Goal: Task Accomplishment & Management: Complete application form

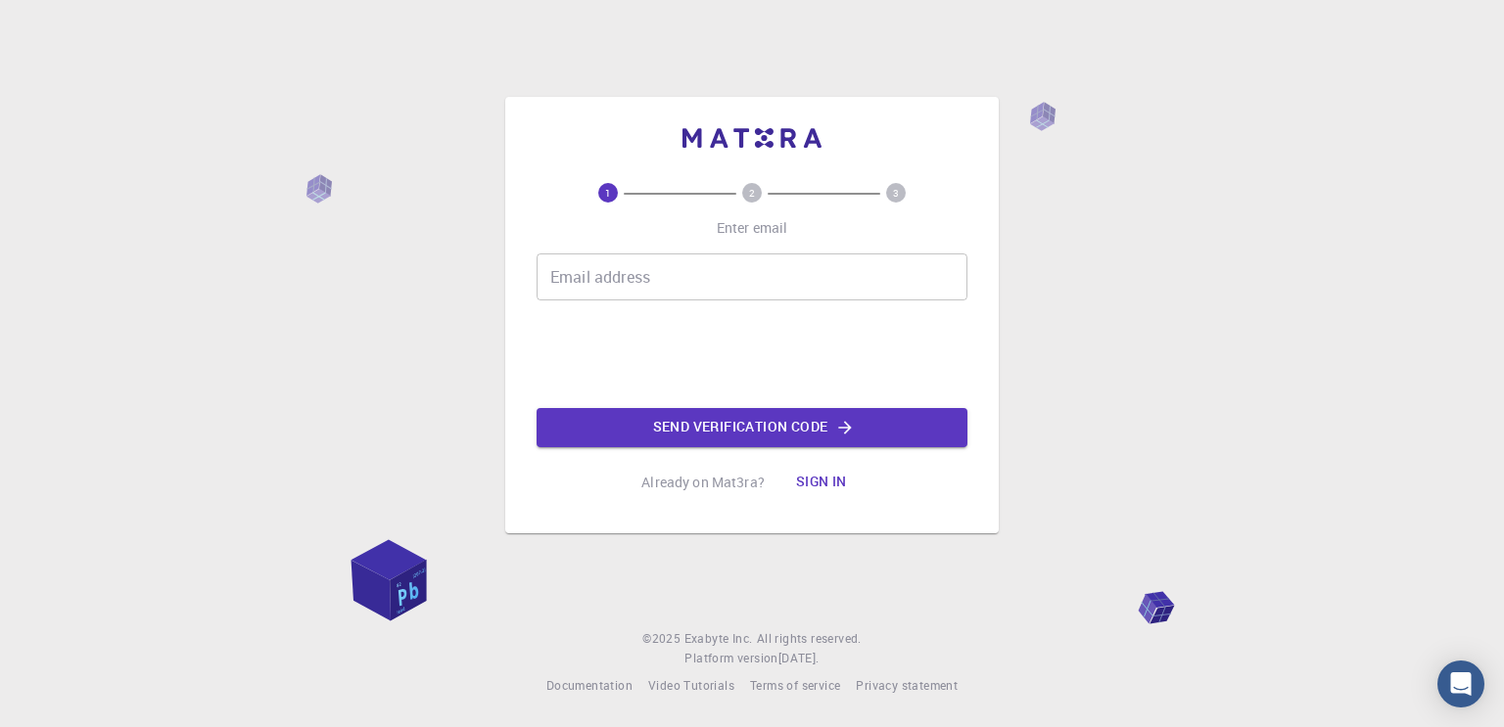
click at [703, 269] on input "Email address" at bounding box center [751, 277] width 431 height 47
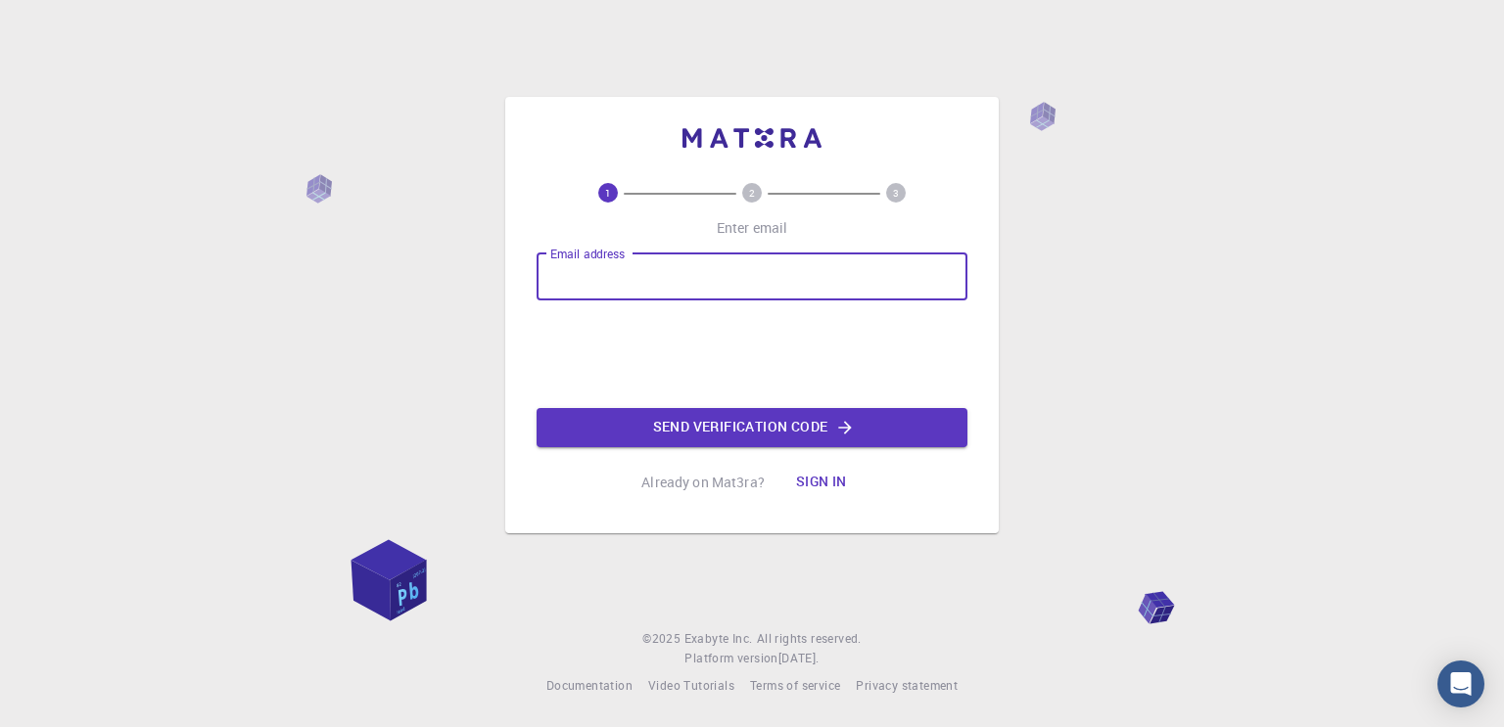
type input "[EMAIL_ADDRESS][DOMAIN_NAME]"
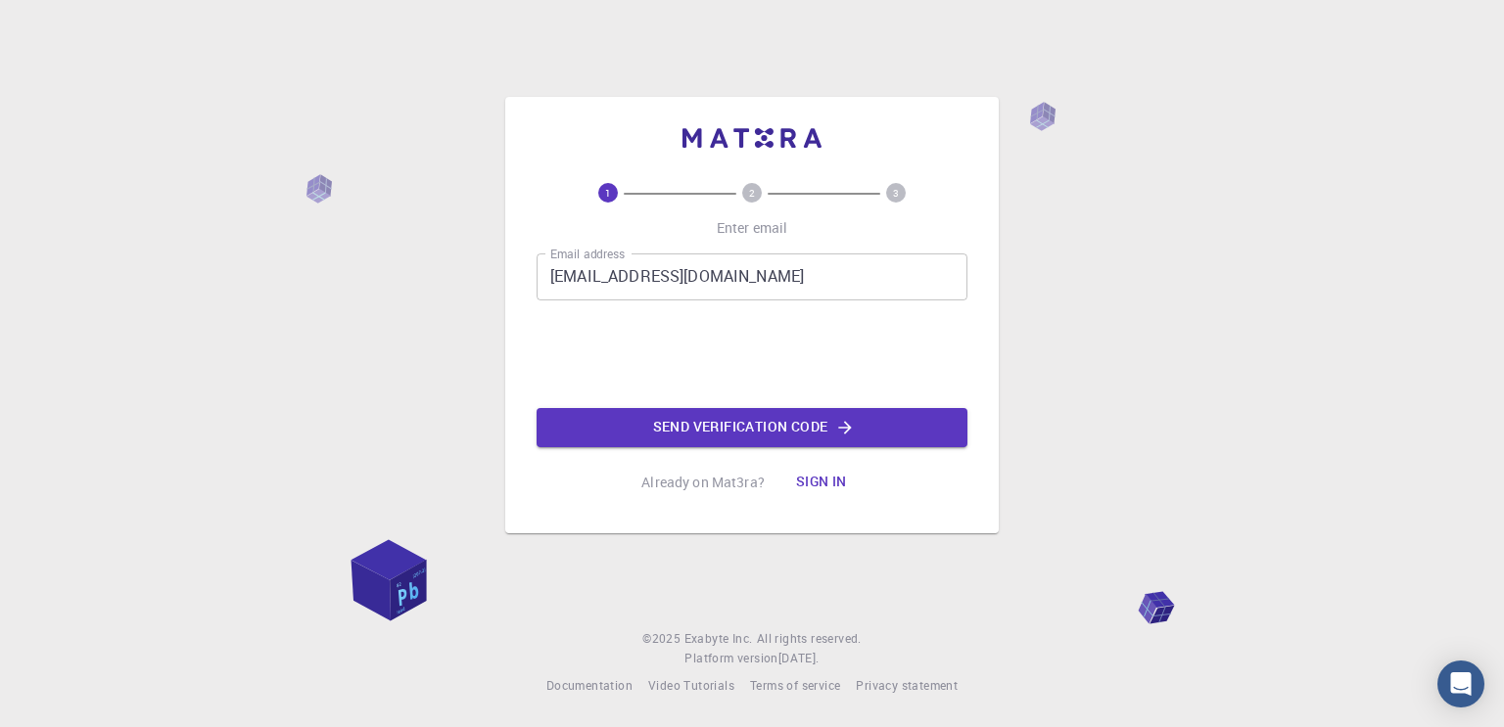
click at [711, 430] on button "Send verification code" at bounding box center [751, 427] width 431 height 39
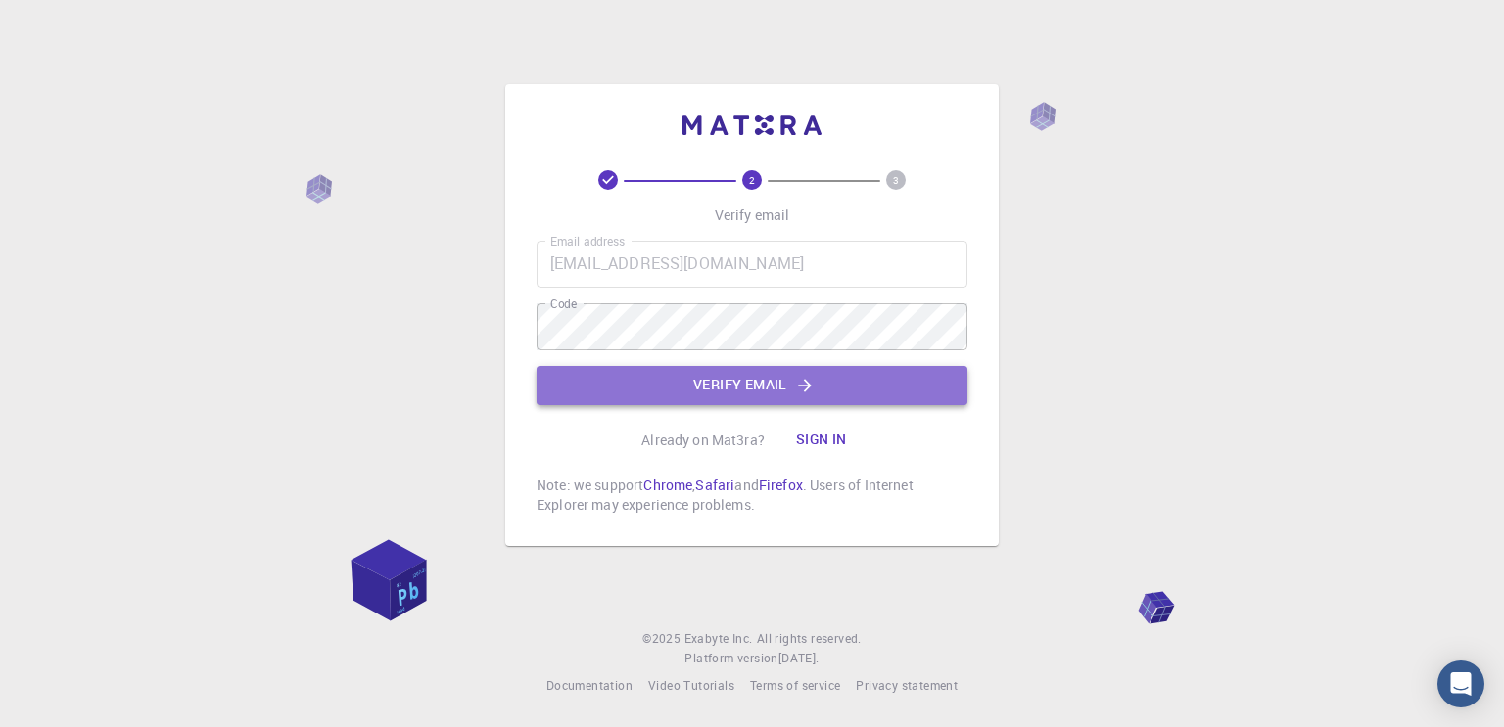
click at [766, 395] on button "Verify email" at bounding box center [751, 385] width 431 height 39
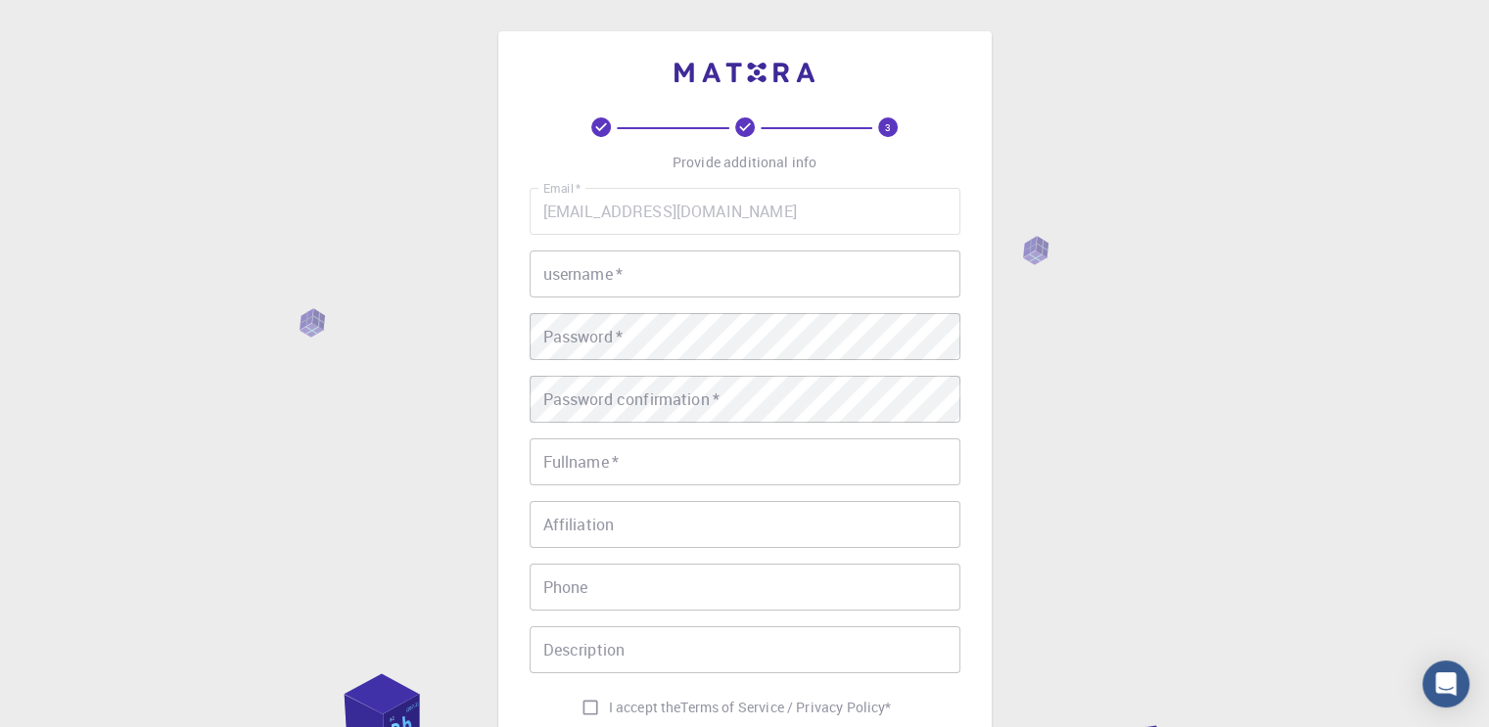
click at [620, 268] on input "username   *" at bounding box center [745, 274] width 431 height 47
type input "Miqi"
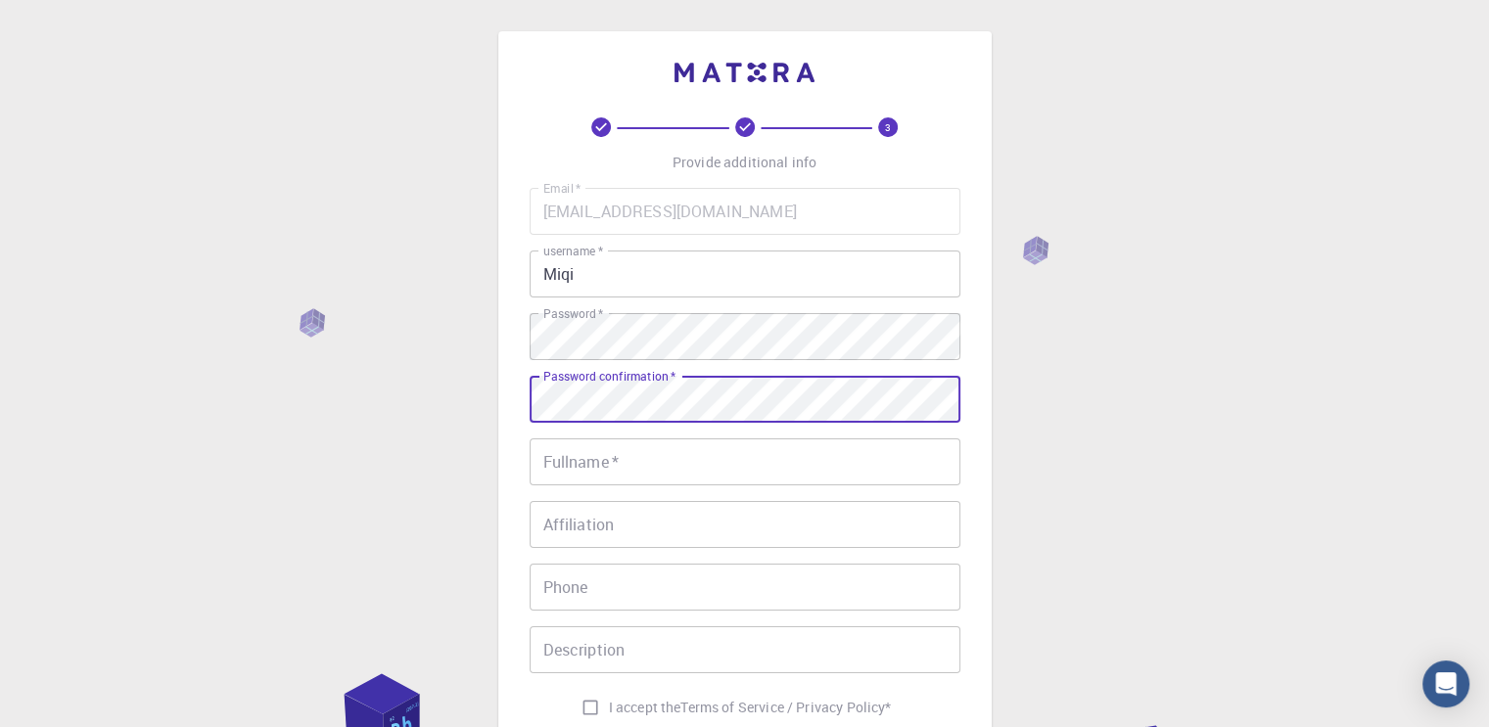
click at [713, 467] on input "Fullname   *" at bounding box center [745, 462] width 431 height 47
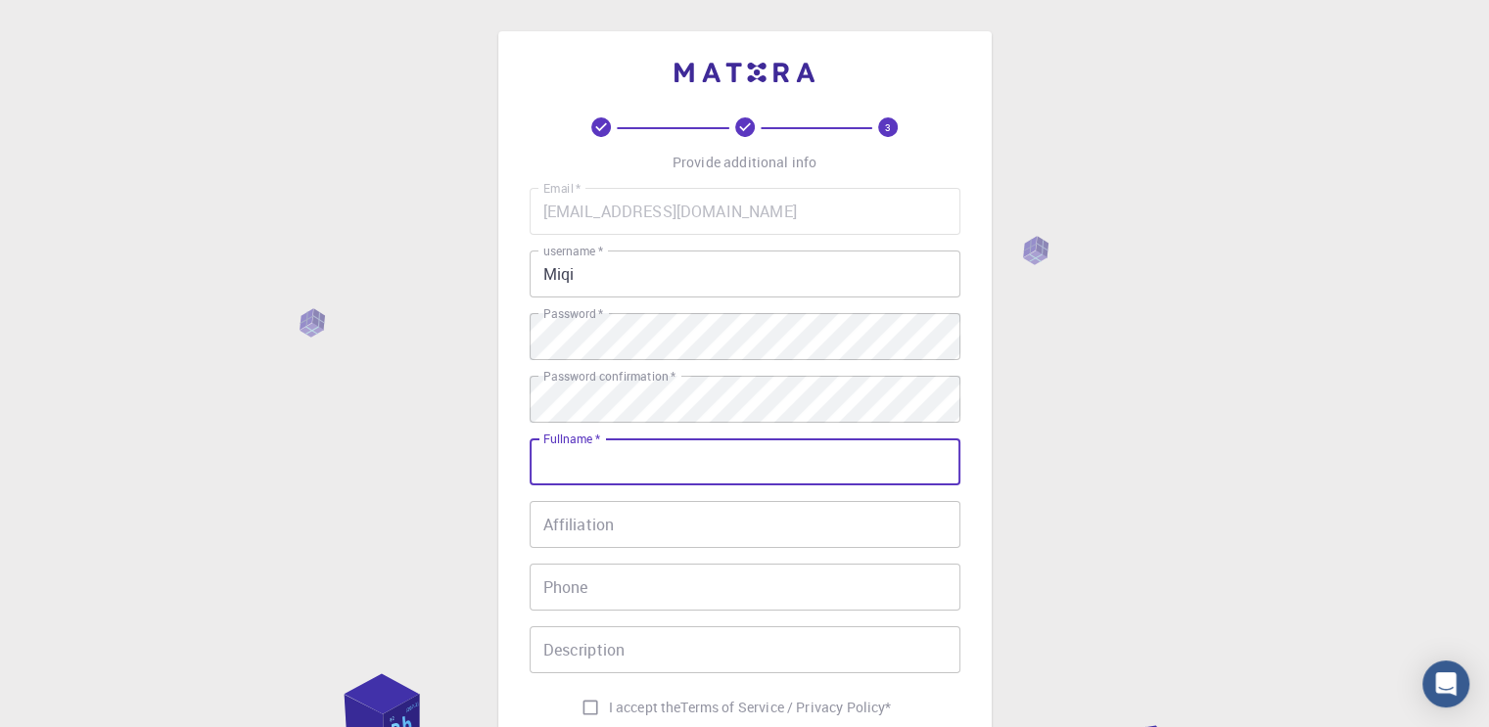
type input "Miqdaad [PERSON_NAME]"
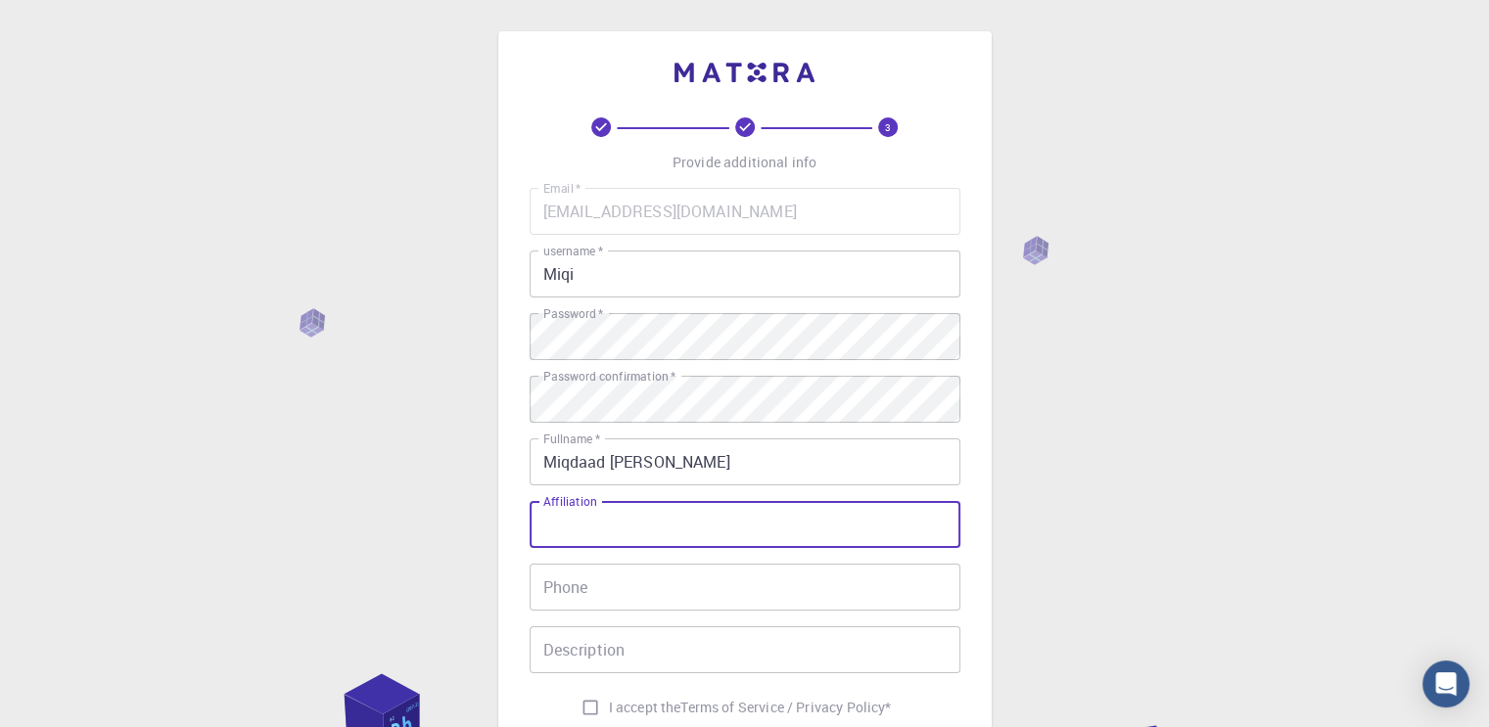
click at [675, 535] on input "Affiliation" at bounding box center [745, 524] width 431 height 47
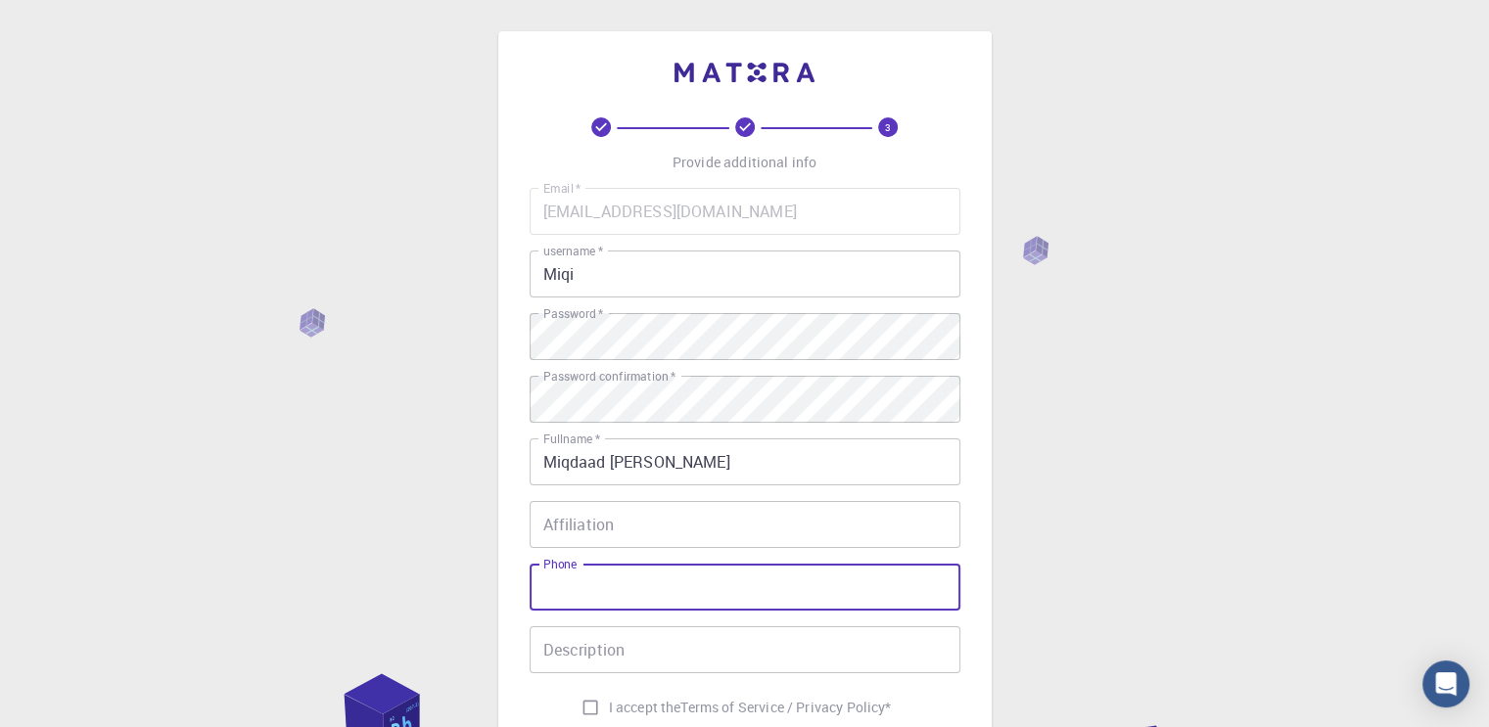
click at [638, 590] on input "Phone" at bounding box center [745, 587] width 431 height 47
type input "08062149408"
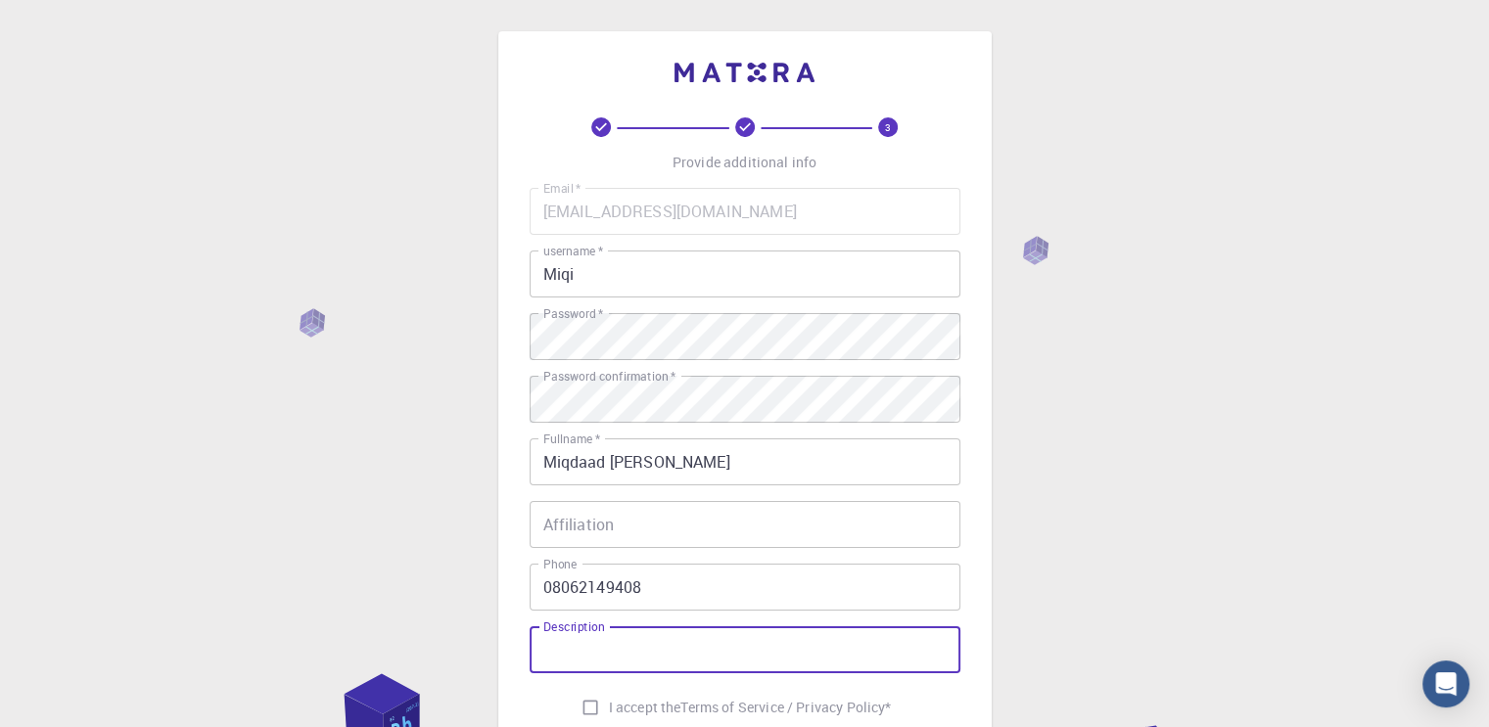
click at [640, 642] on input "Description" at bounding box center [745, 650] width 431 height 47
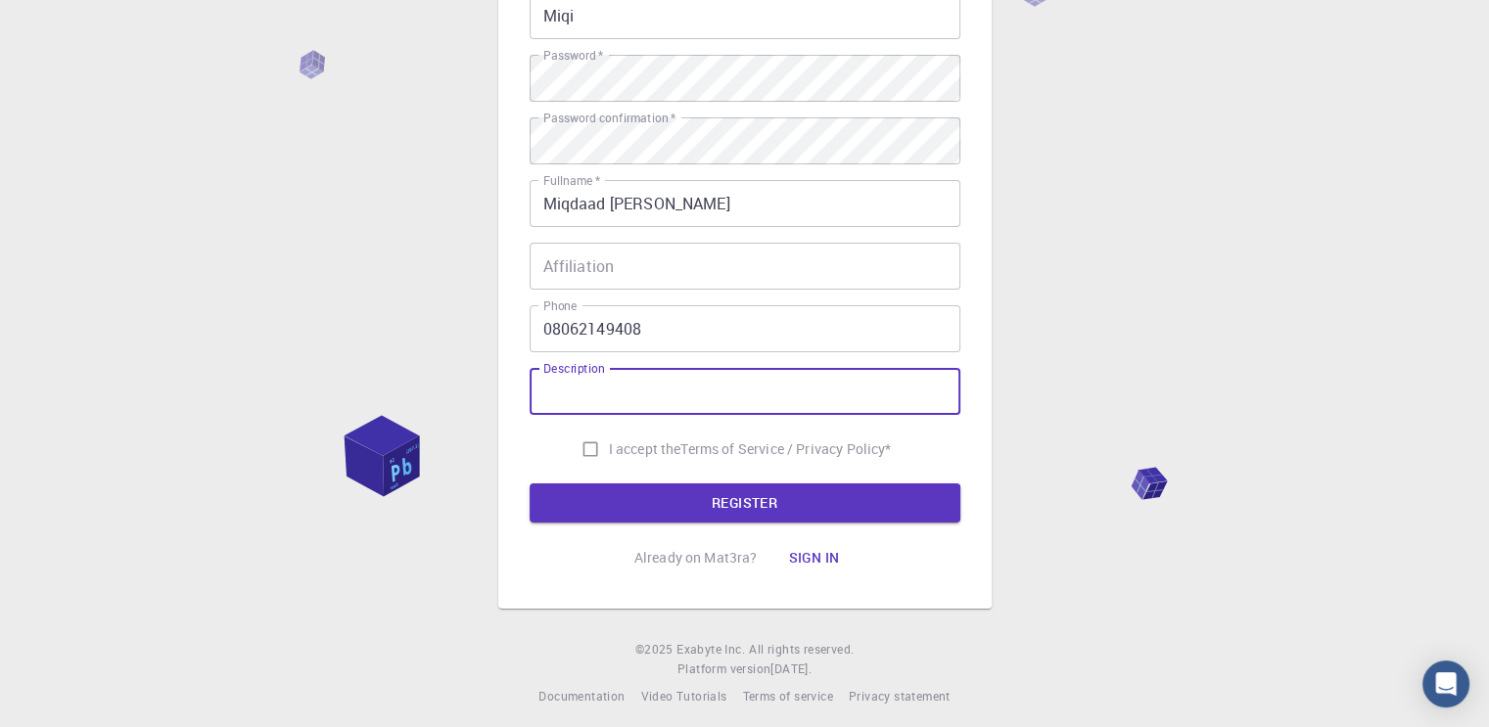
scroll to position [261, 0]
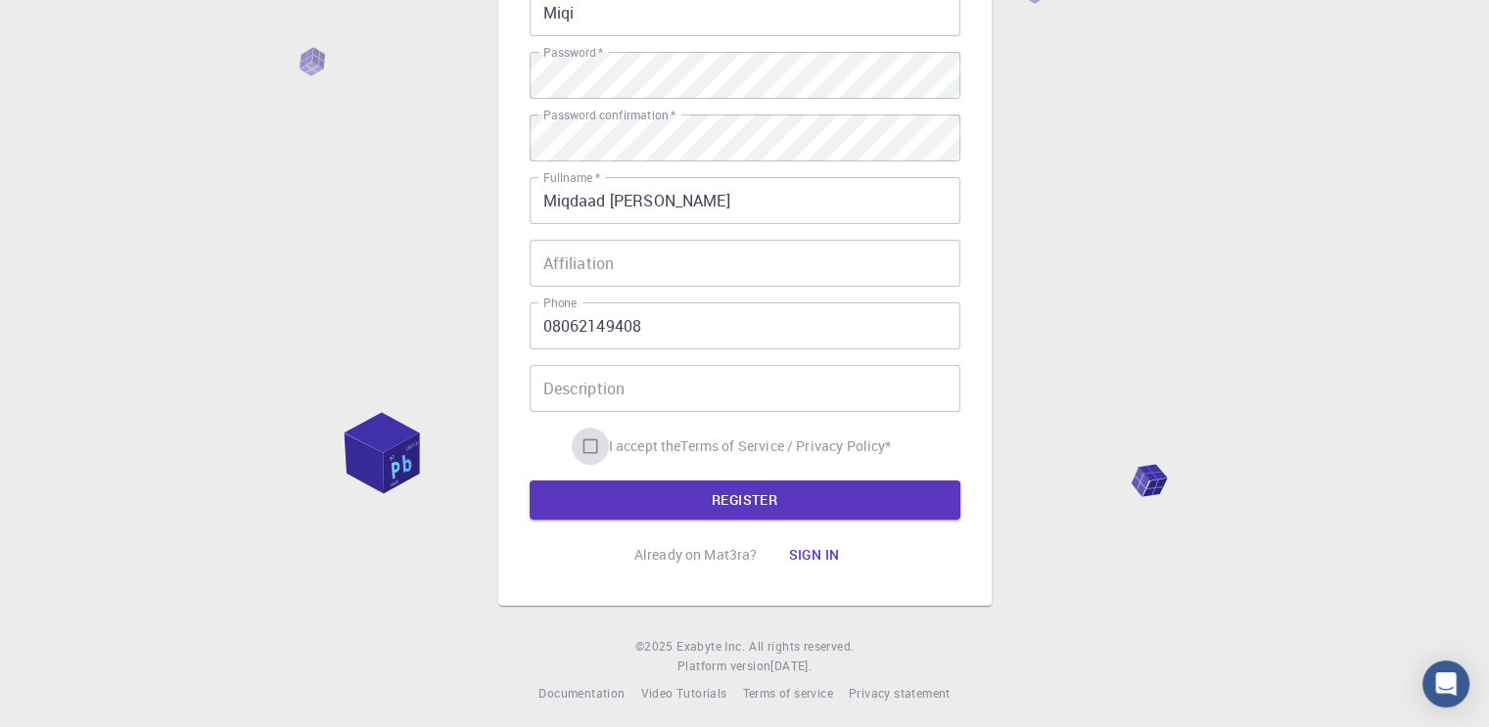
click at [587, 451] on input "I accept the Terms of Service / Privacy Policy *" at bounding box center [590, 446] width 37 height 37
checkbox input "true"
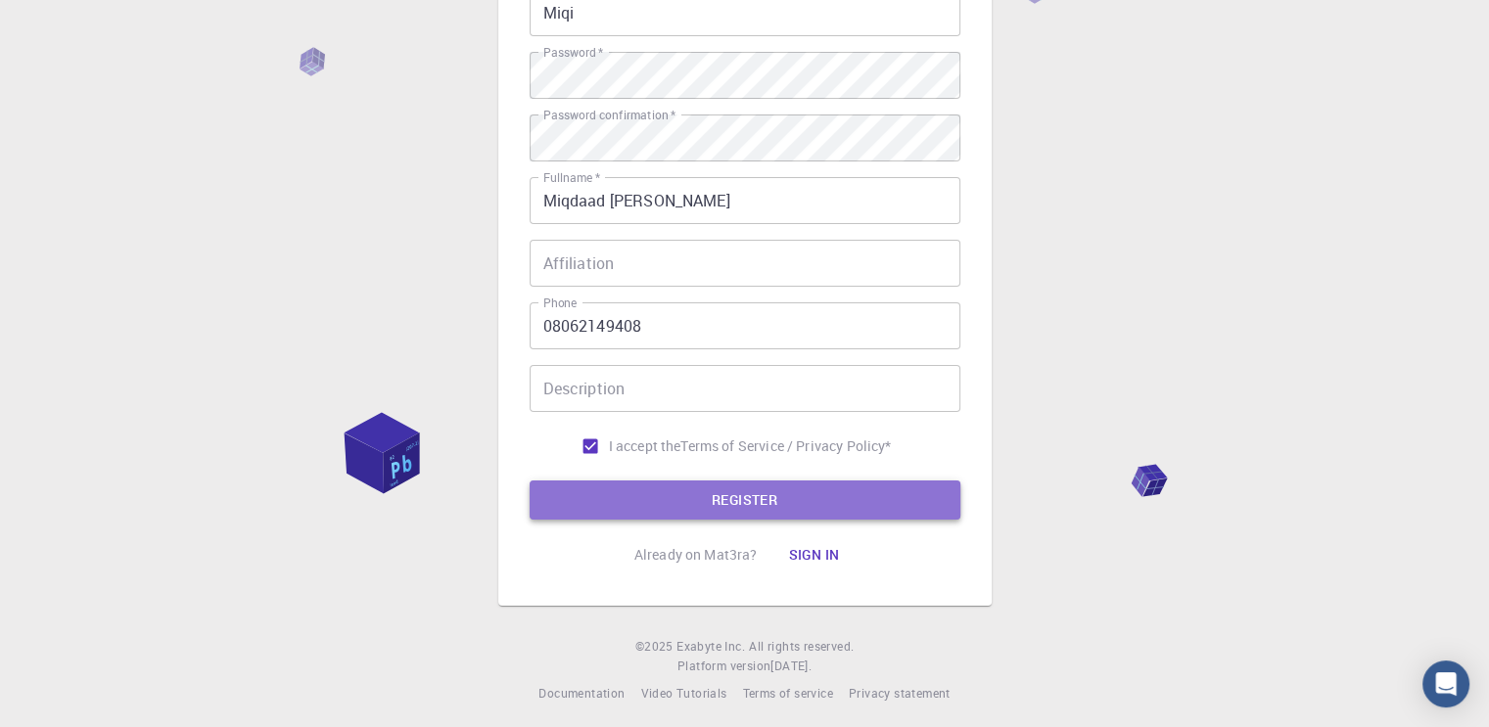
click at [642, 481] on button "REGISTER" at bounding box center [745, 500] width 431 height 39
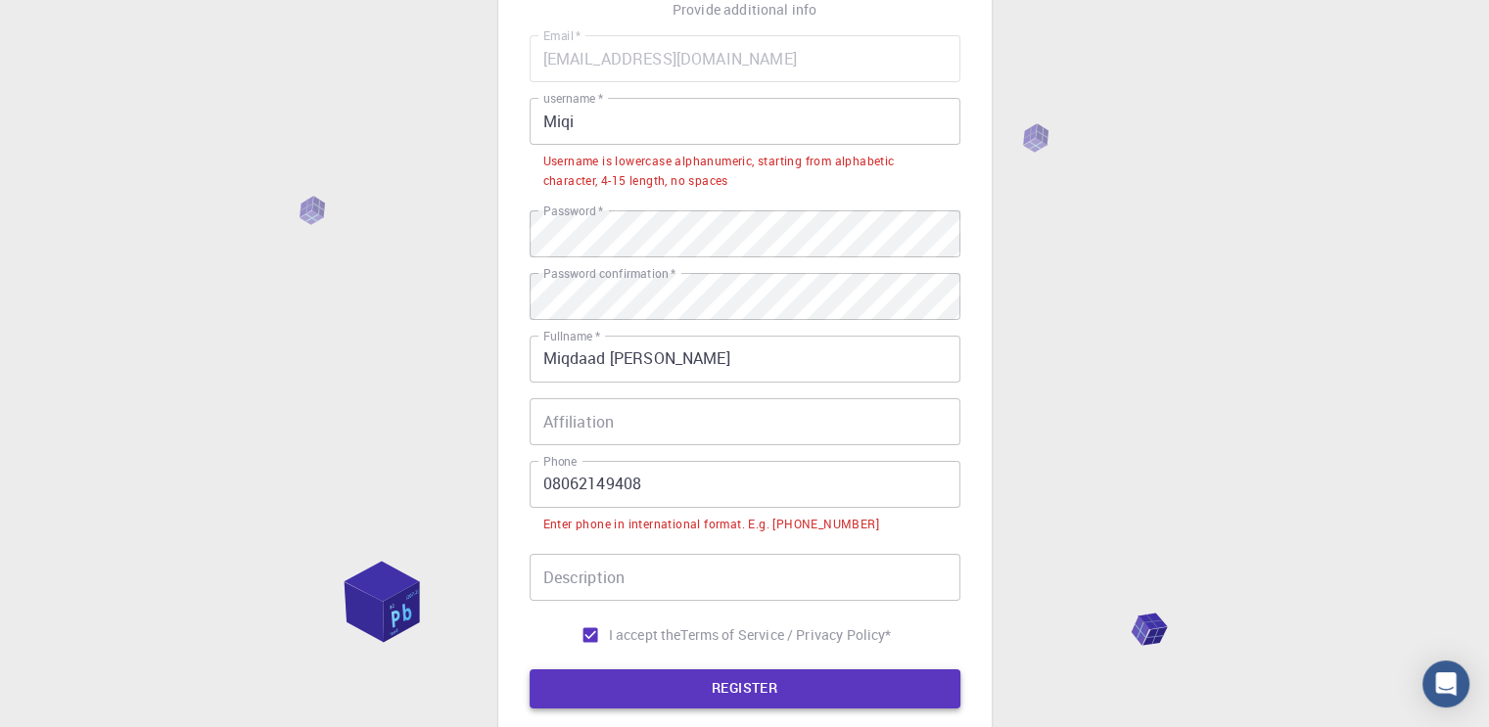
scroll to position [150, 0]
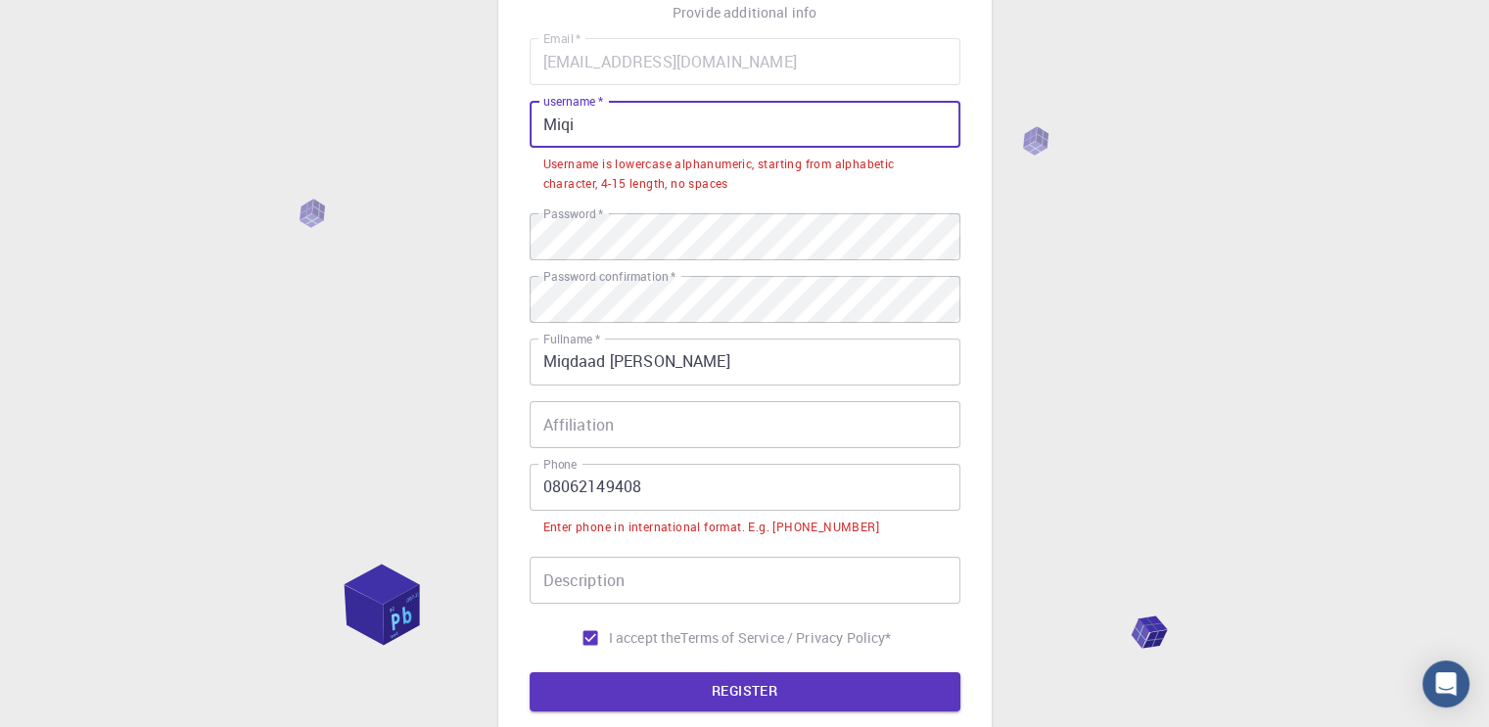
click at [554, 122] on input "Miqi" at bounding box center [745, 124] width 431 height 47
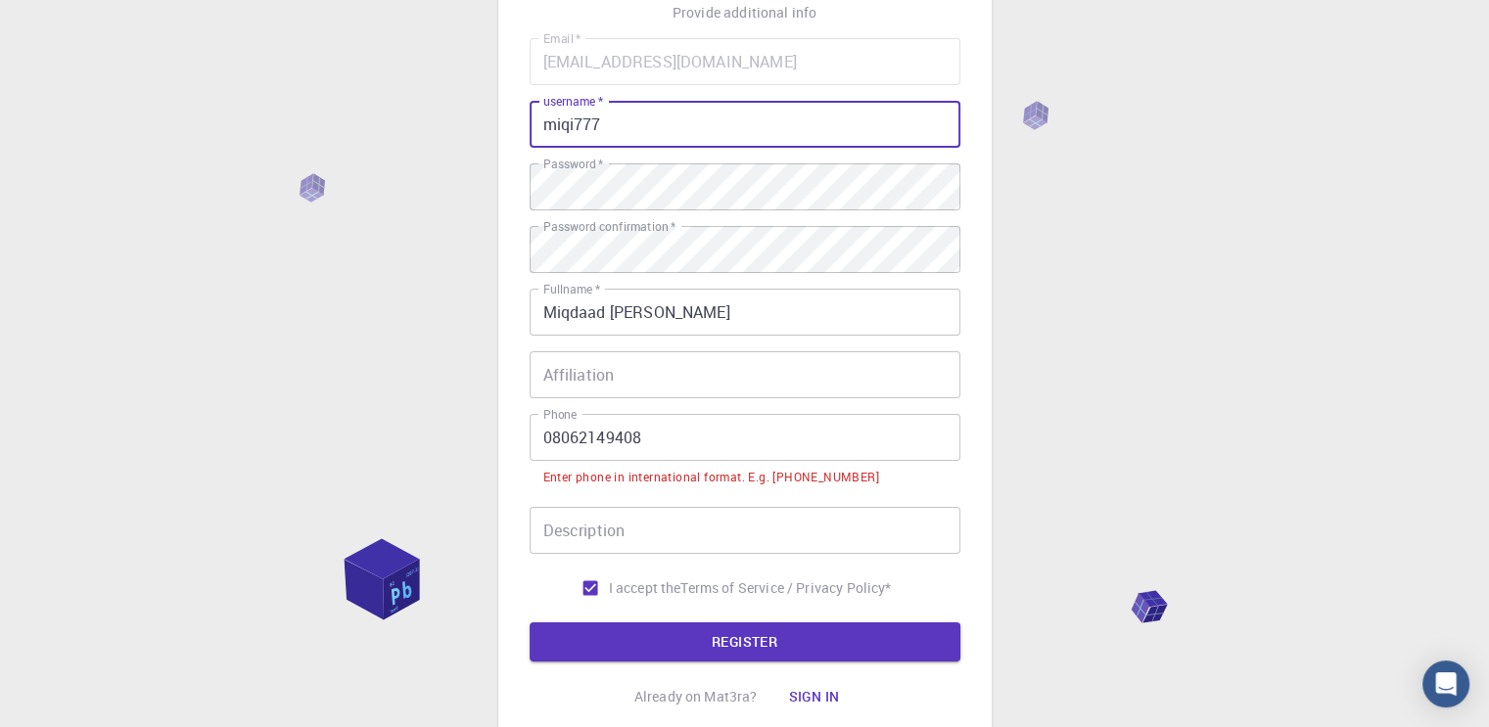
scroll to position [199, 0]
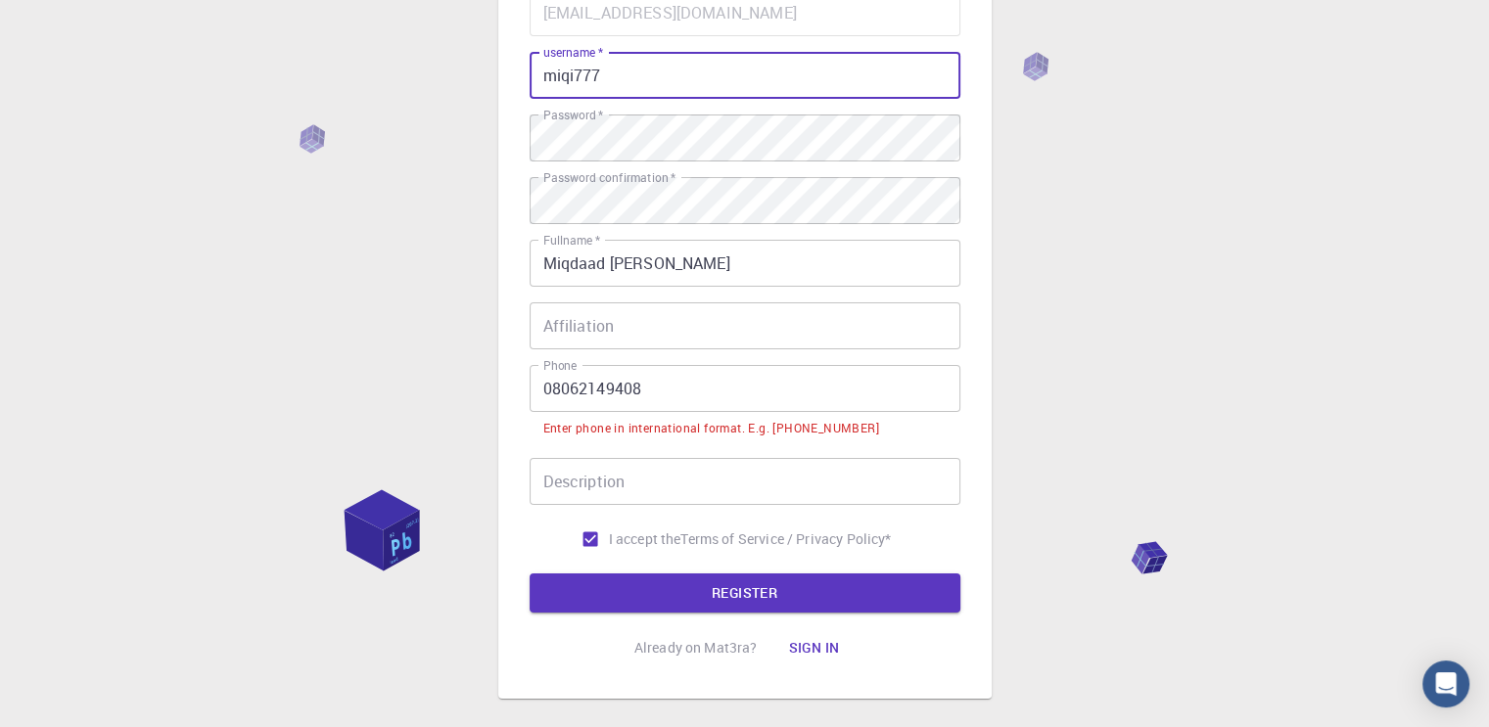
type input "miqi777"
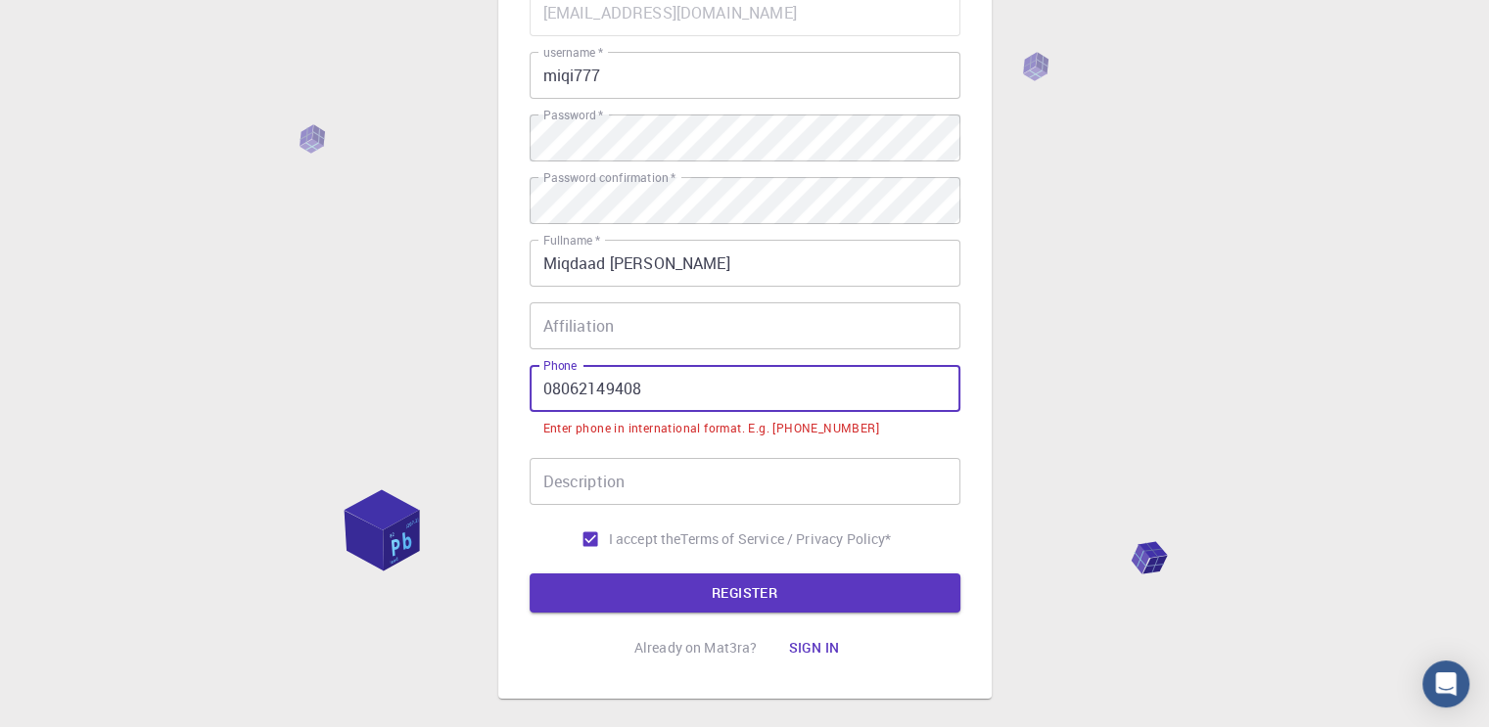
click at [551, 396] on input "08062149408" at bounding box center [745, 388] width 431 height 47
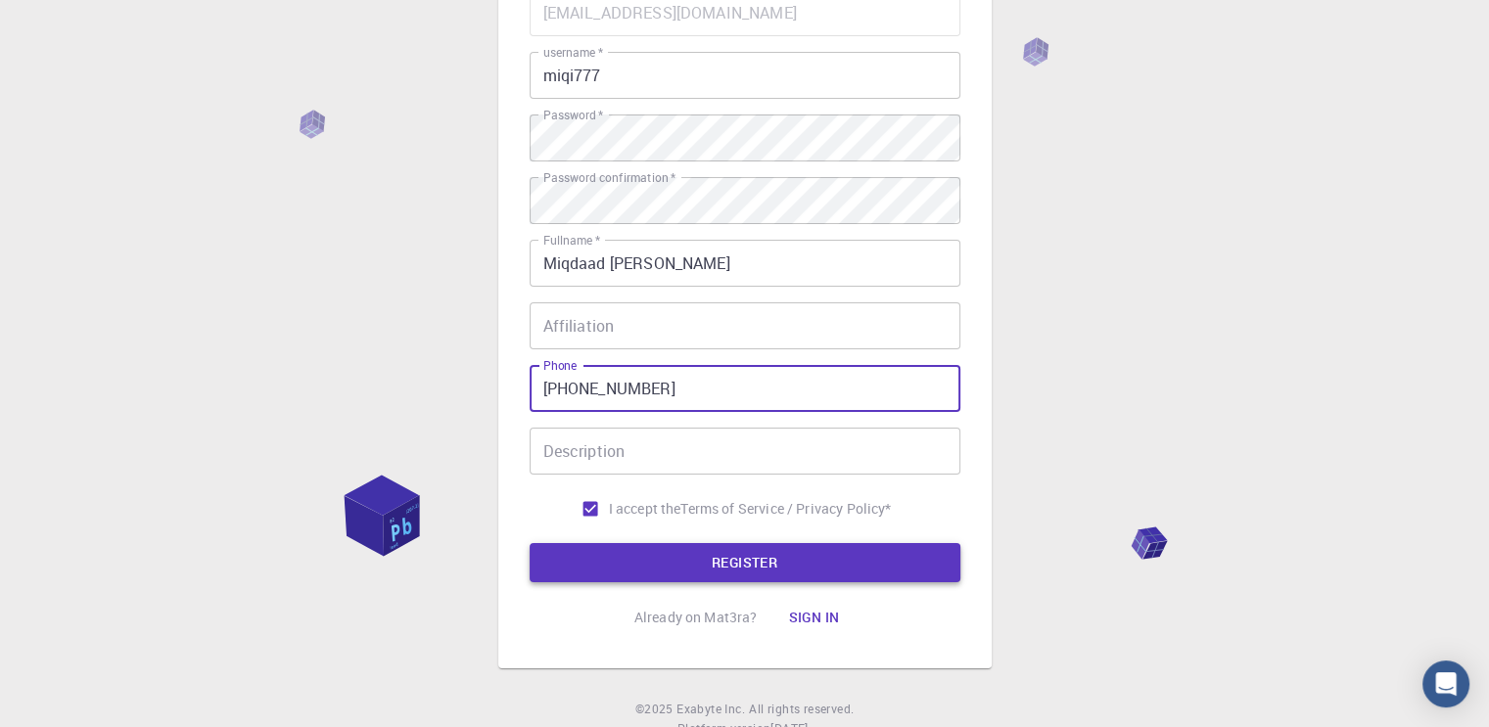
type input "[PHONE_NUMBER]"
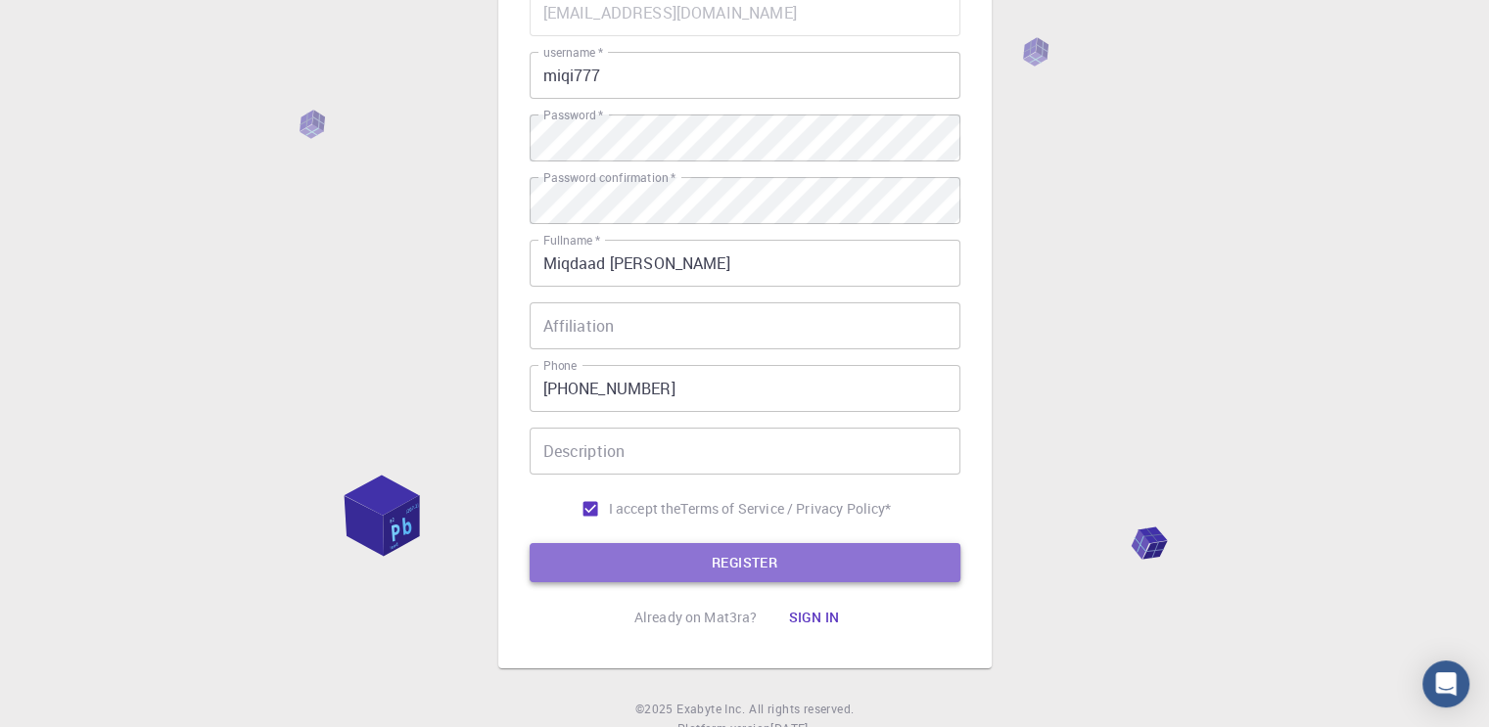
click at [646, 551] on button "REGISTER" at bounding box center [745, 562] width 431 height 39
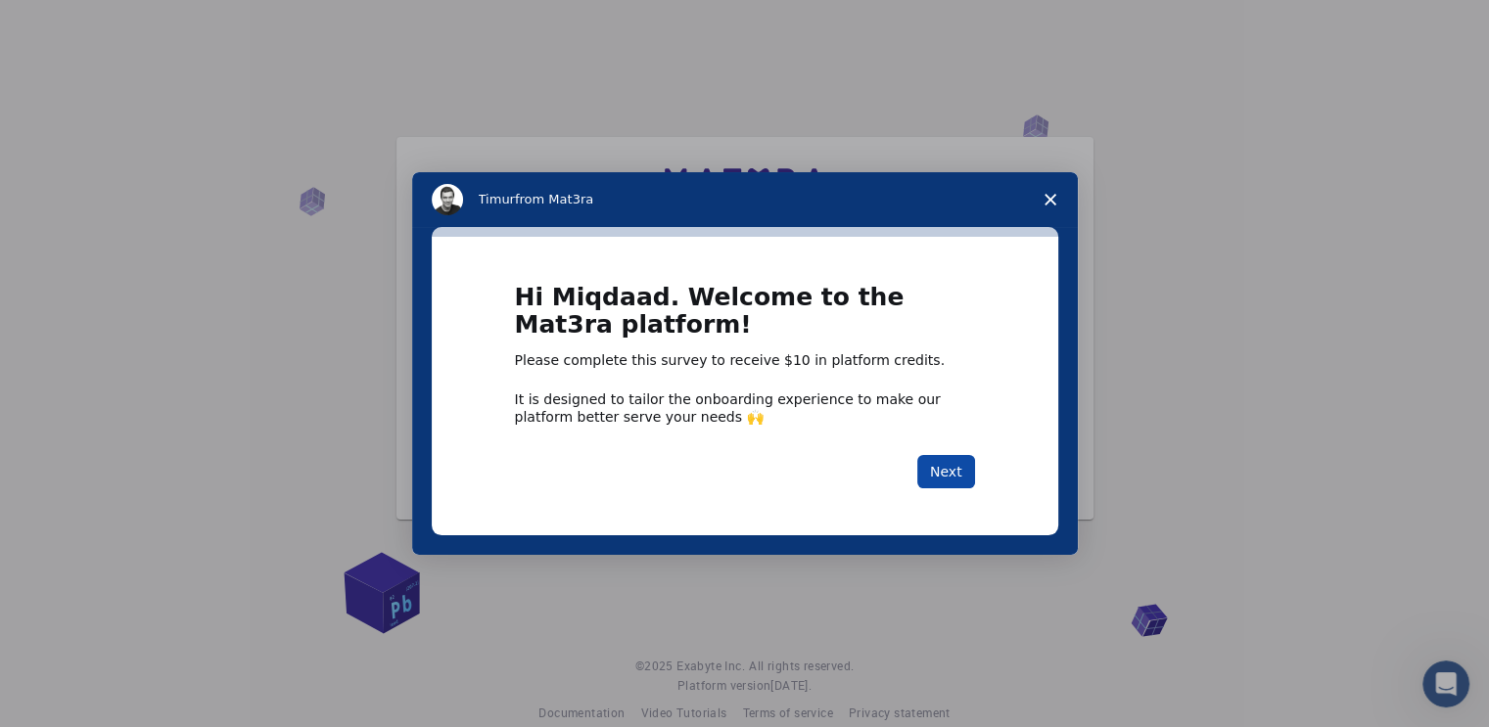
click at [936, 471] on button "Next" at bounding box center [946, 471] width 58 height 33
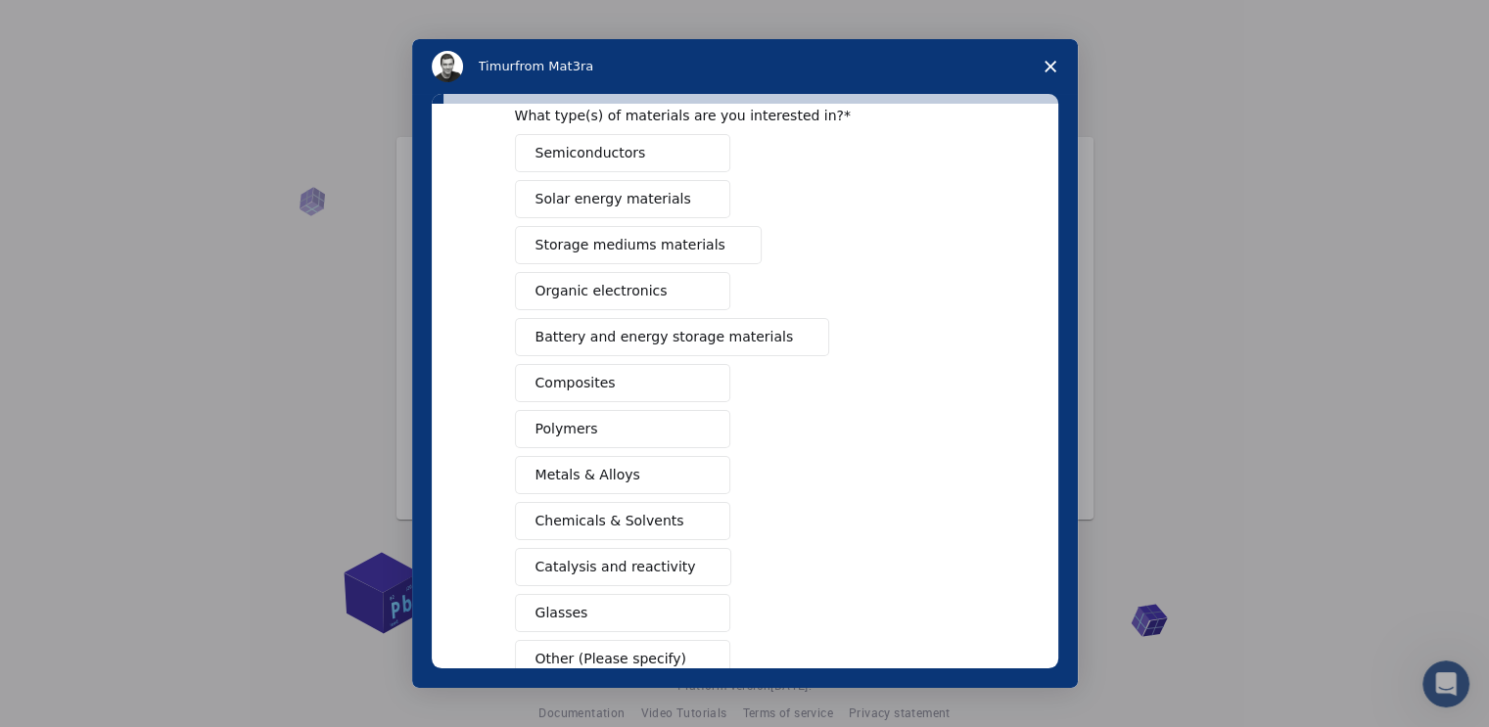
scroll to position [94, 0]
click at [661, 290] on button "Organic electronics" at bounding box center [622, 290] width 215 height 38
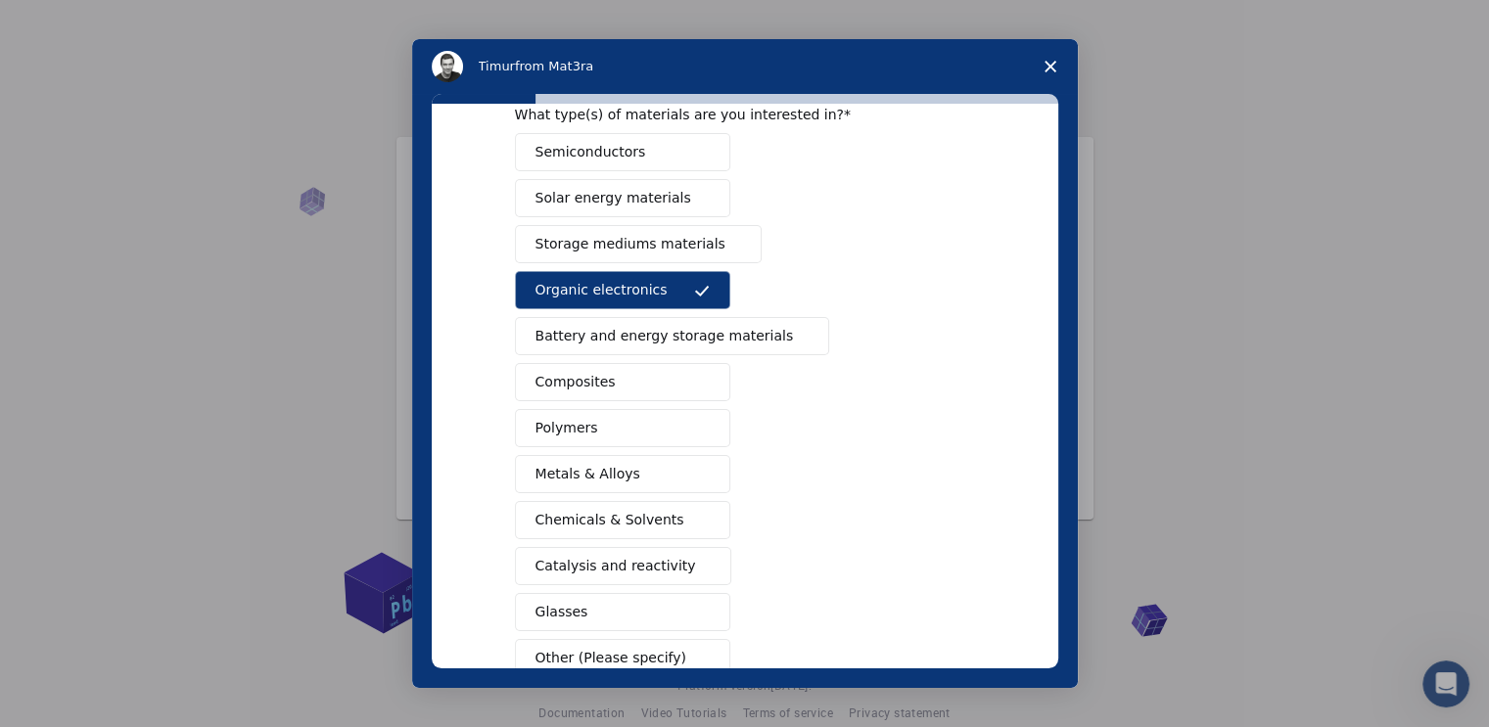
drag, startPoint x: 654, startPoint y: 166, endPoint x: 658, endPoint y: 202, distance: 35.5
click at [658, 202] on div "Semiconductors Solar energy materials Storage mediums materials Organic electro…" at bounding box center [745, 405] width 460 height 544
click at [658, 202] on span "Solar energy materials" at bounding box center [613, 198] width 156 height 21
click at [633, 158] on button "Semiconductors" at bounding box center [622, 152] width 215 height 38
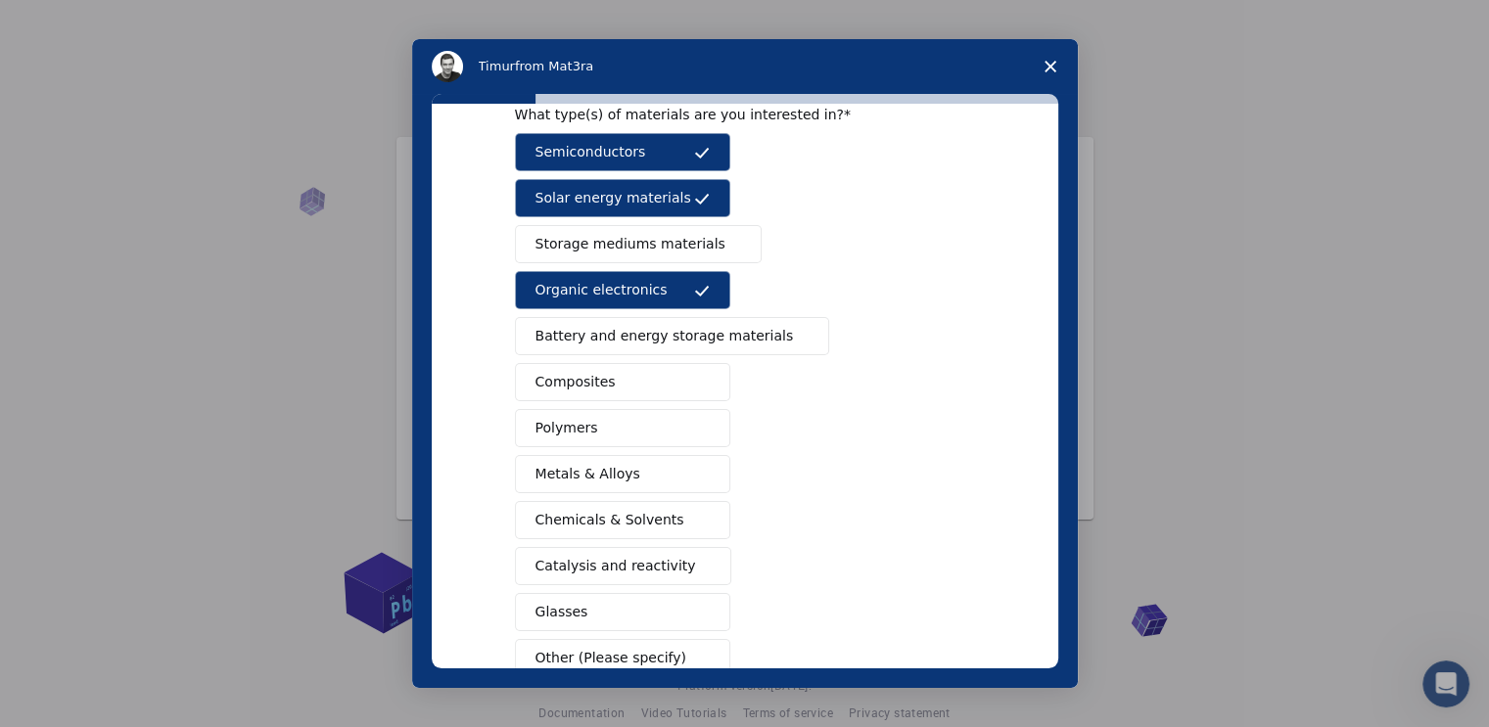
click at [637, 258] on button "Storage mediums materials" at bounding box center [638, 244] width 247 height 38
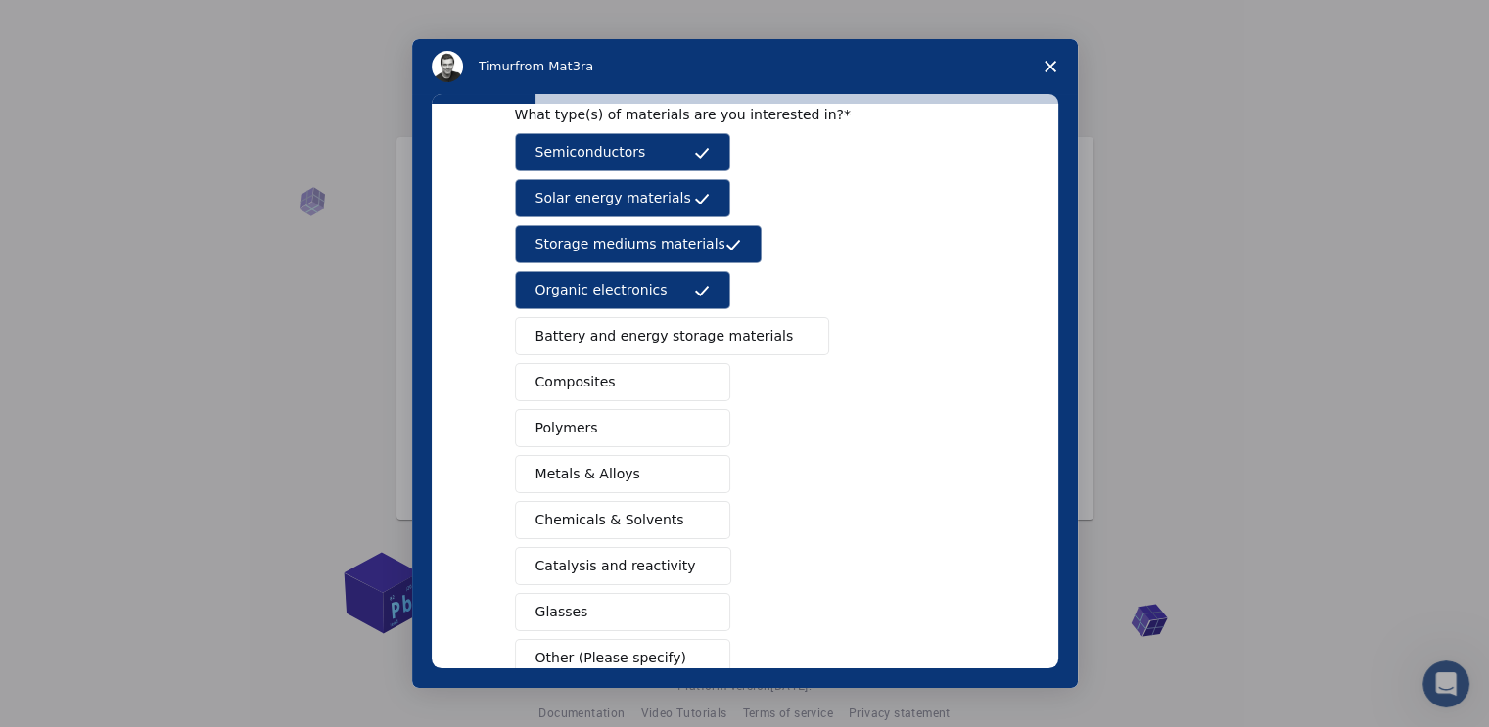
click at [642, 339] on span "Battery and energy storage materials" at bounding box center [664, 336] width 258 height 21
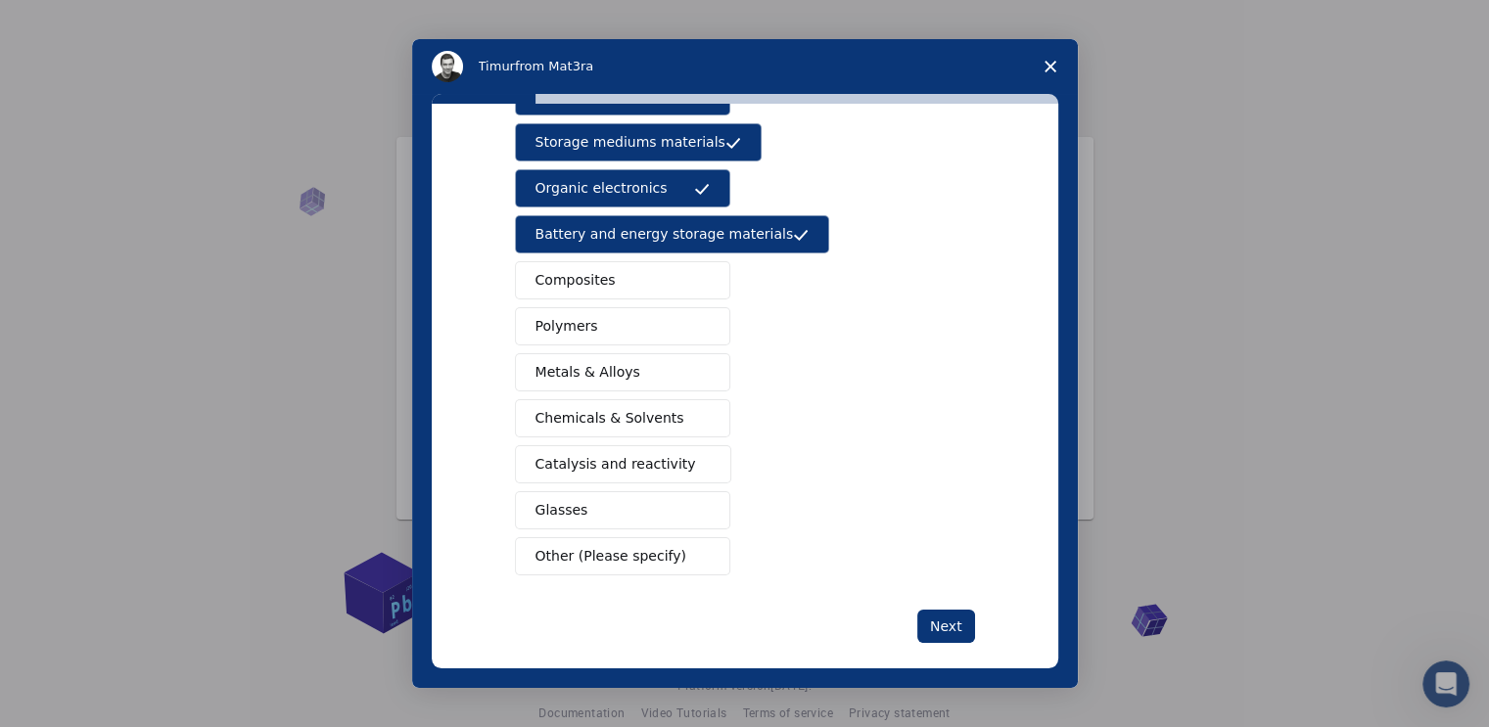
scroll to position [197, 0]
drag, startPoint x: 617, startPoint y: 289, endPoint x: 615, endPoint y: 319, distance: 30.4
click at [615, 319] on div "Semiconductors Solar energy materials Storage mediums materials Organic electro…" at bounding box center [745, 302] width 460 height 544
click at [615, 319] on button "Polymers" at bounding box center [622, 325] width 215 height 38
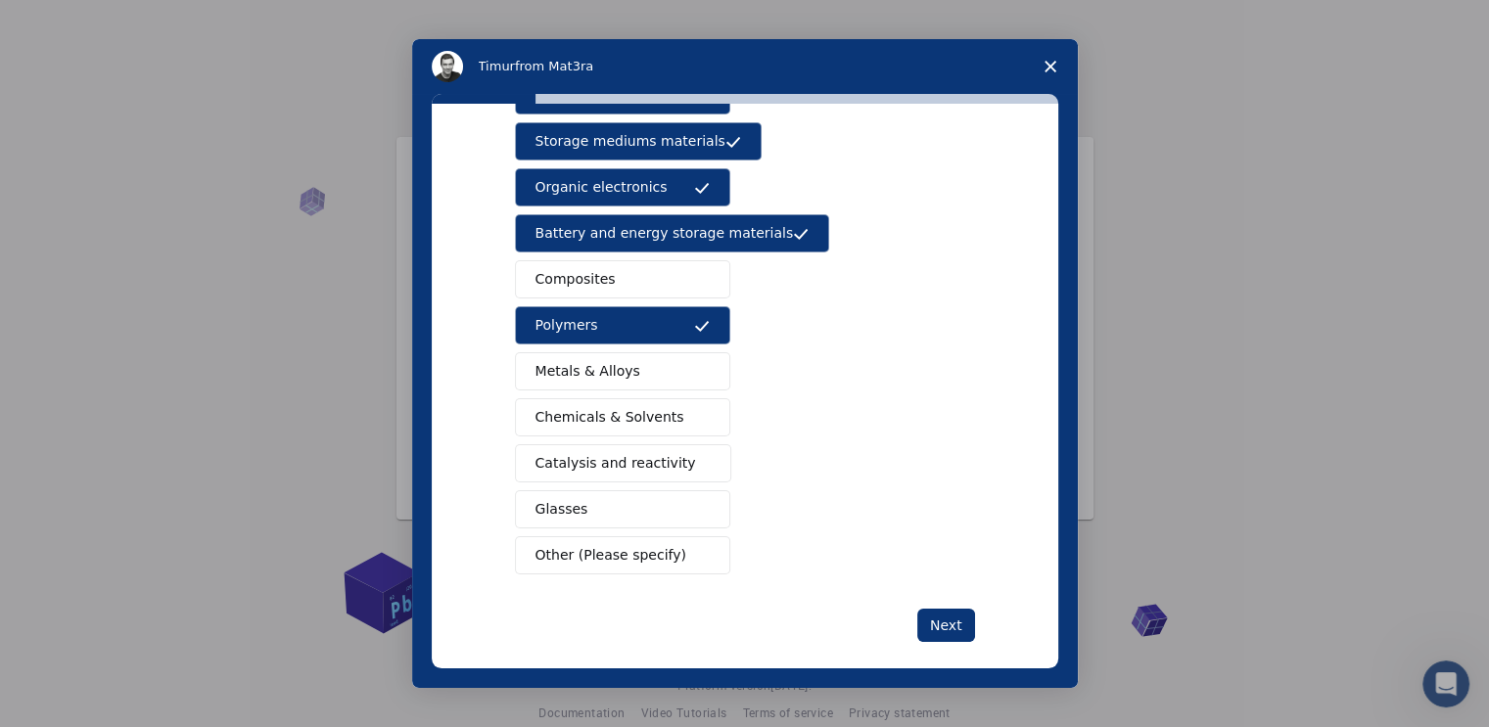
click at [621, 279] on button "Composites" at bounding box center [622, 279] width 215 height 38
click at [589, 565] on button "Other (Please specify)" at bounding box center [622, 555] width 215 height 38
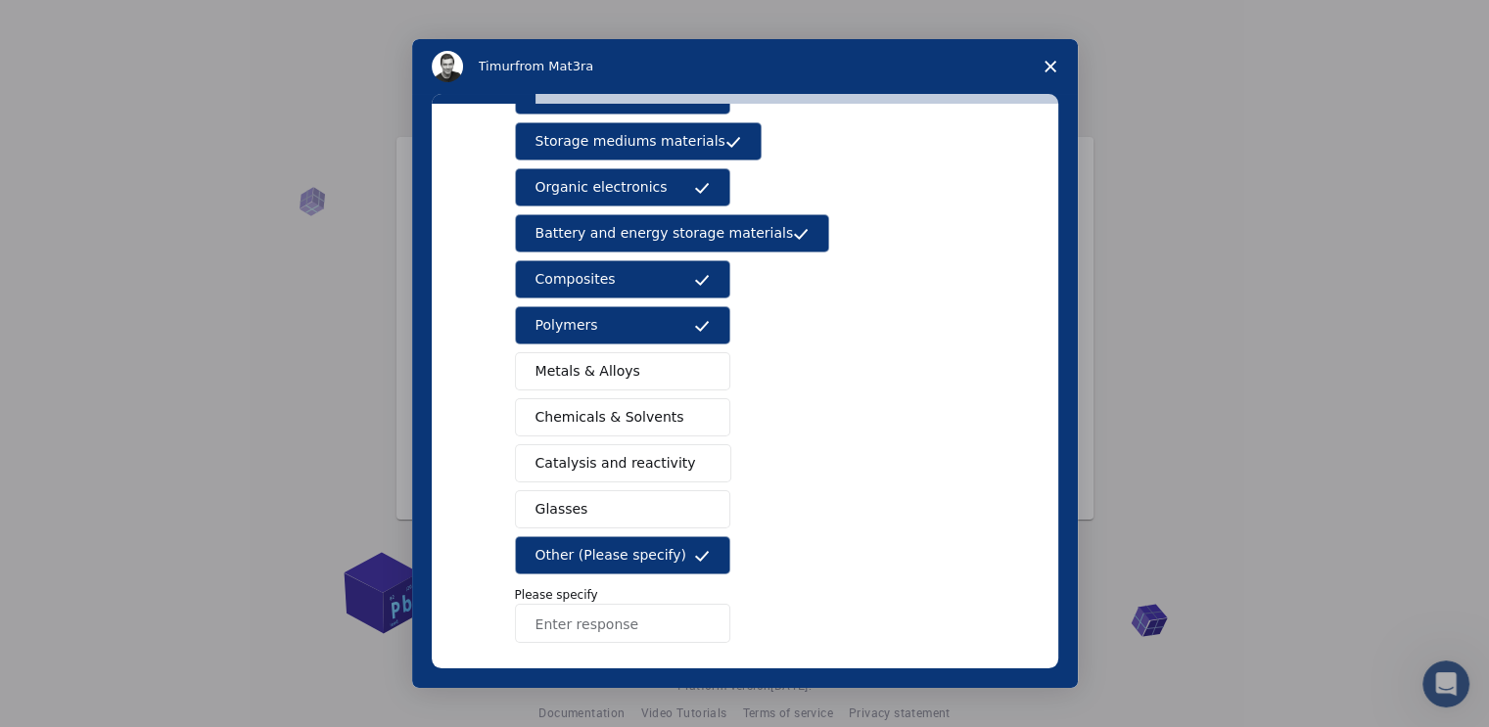
click at [600, 536] on button "Other (Please specify)" at bounding box center [622, 555] width 215 height 38
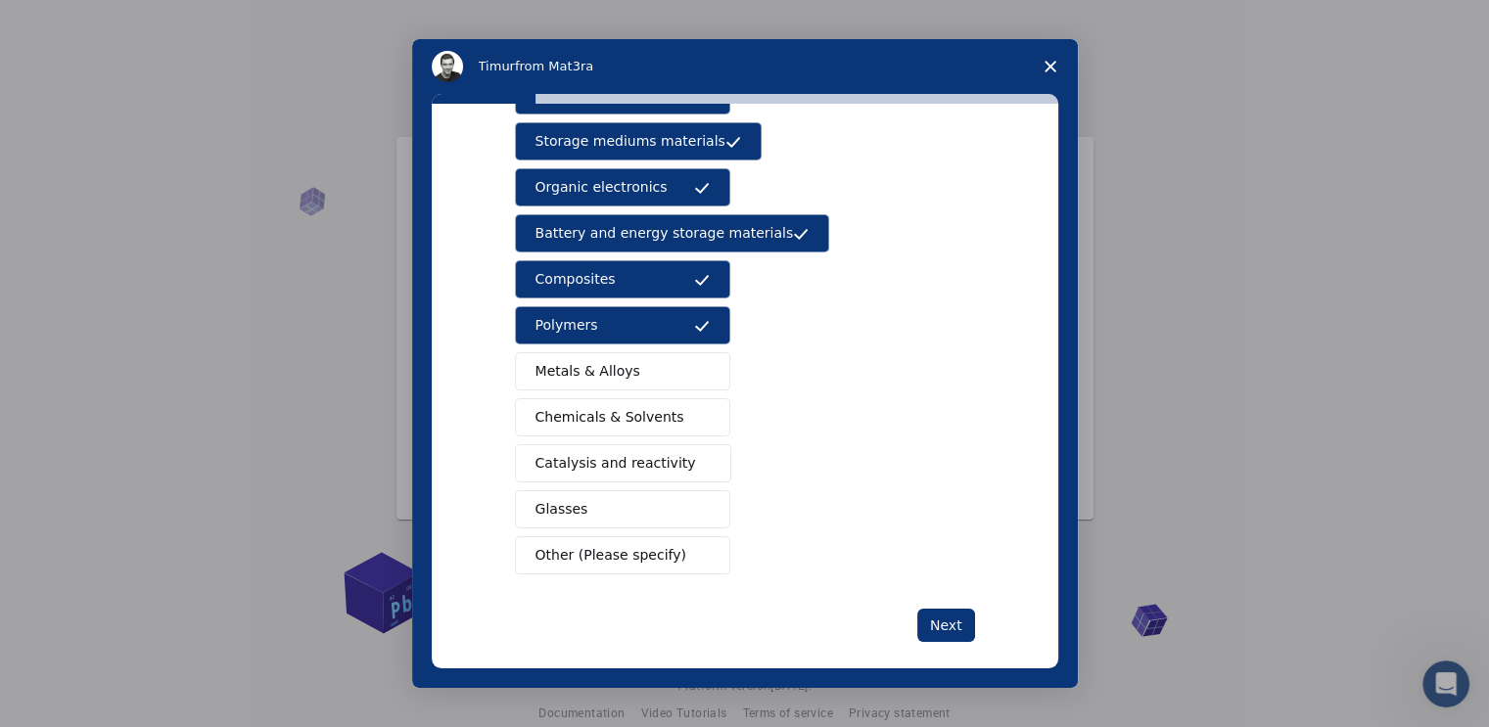
click at [599, 495] on button "Glasses" at bounding box center [622, 509] width 215 height 38
click at [598, 470] on button "Catalysis and reactivity" at bounding box center [623, 463] width 217 height 38
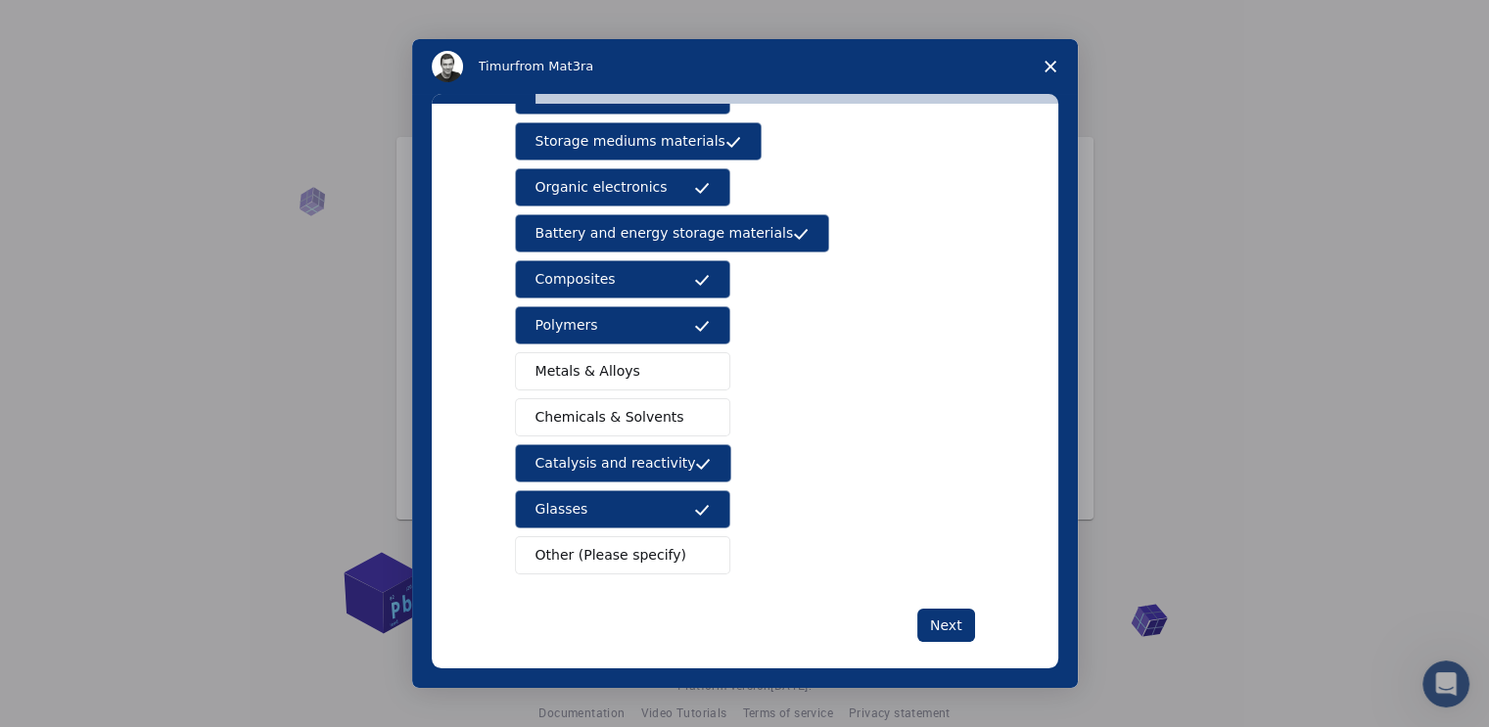
click at [608, 402] on button "Chemicals & Solvents" at bounding box center [622, 417] width 215 height 38
click at [628, 344] on div "Semiconductors Solar energy materials Storage mediums materials Organic electro…" at bounding box center [745, 302] width 460 height 544
click at [626, 387] on button "Metals & Alloys" at bounding box center [622, 371] width 215 height 38
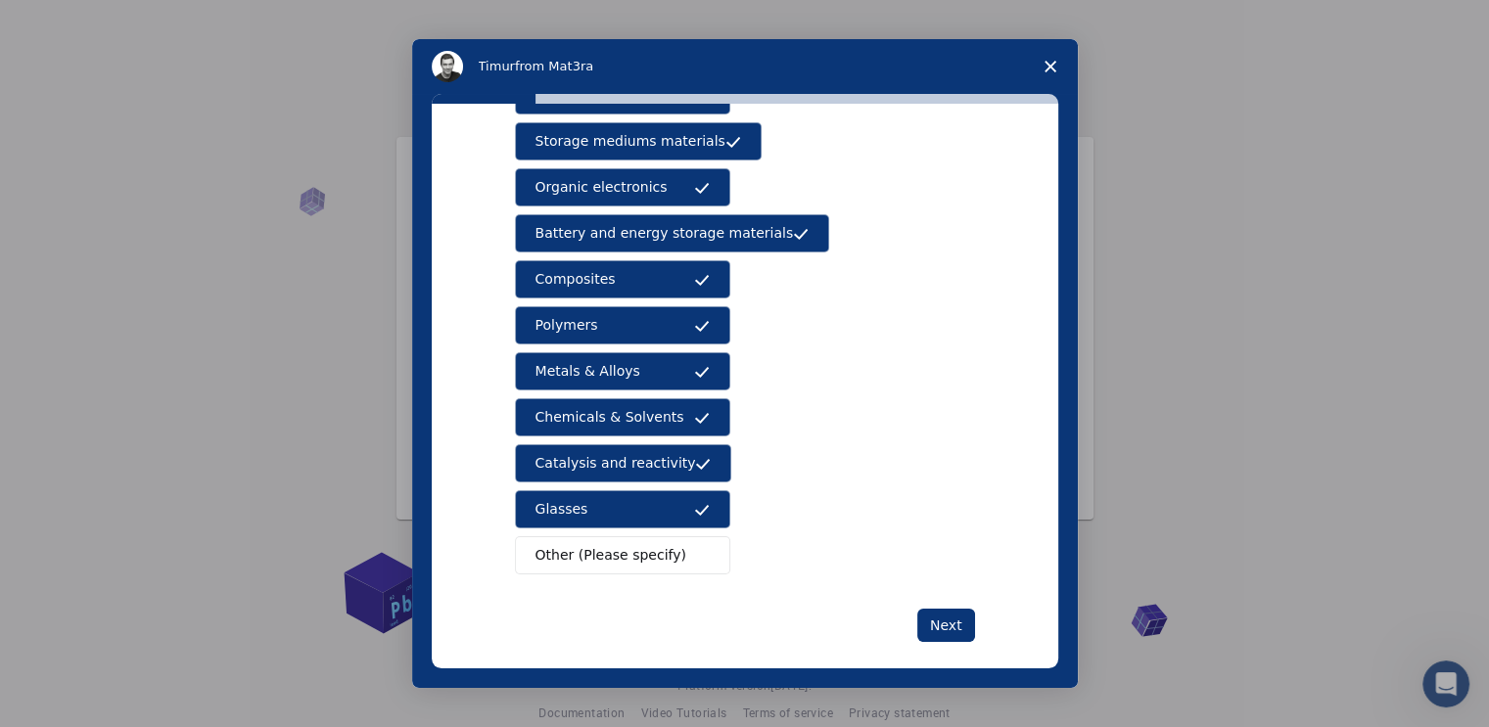
click at [626, 387] on button "Metals & Alloys" at bounding box center [622, 371] width 215 height 38
click at [921, 616] on button "Next" at bounding box center [946, 625] width 58 height 33
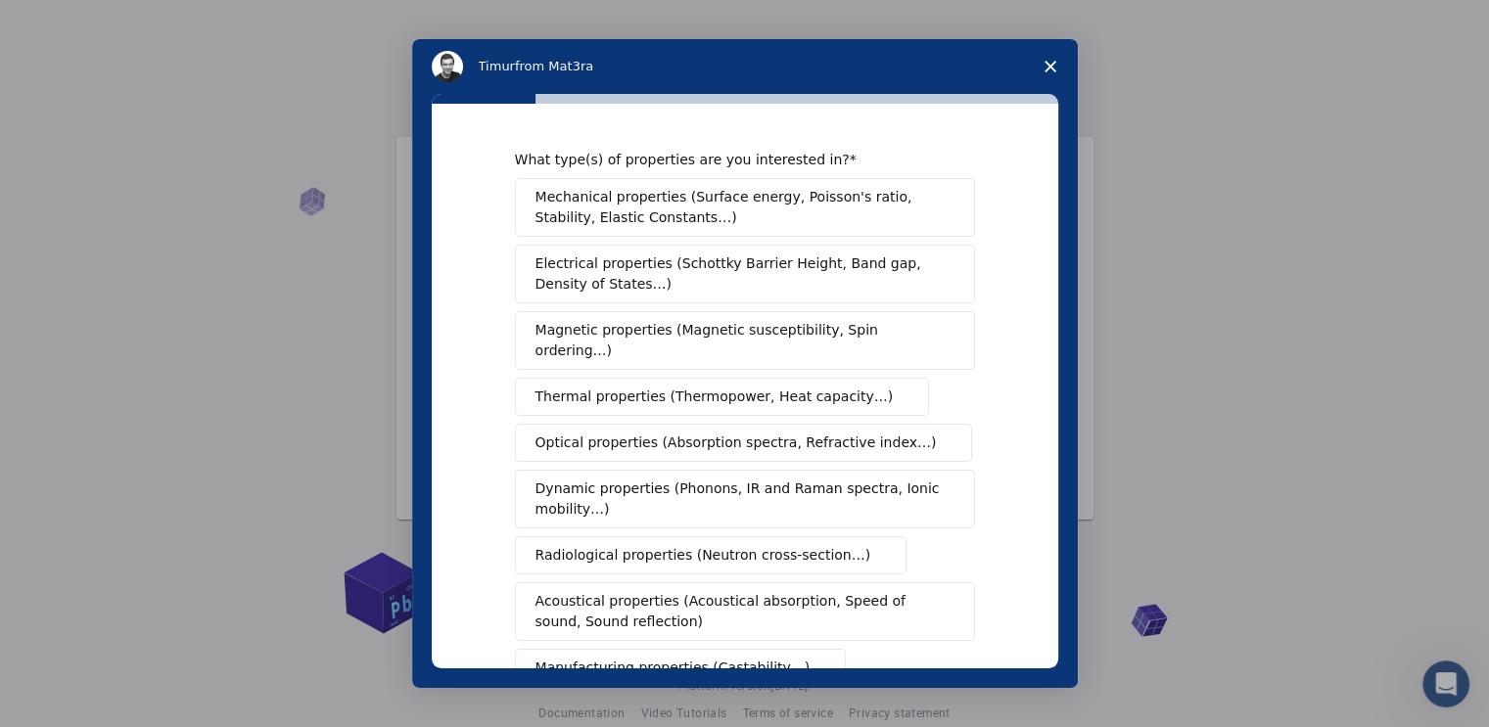
click at [810, 293] on span "Electrical properties (Schottky Barrier Height, Band gap, Density of States…)" at bounding box center [738, 274] width 407 height 41
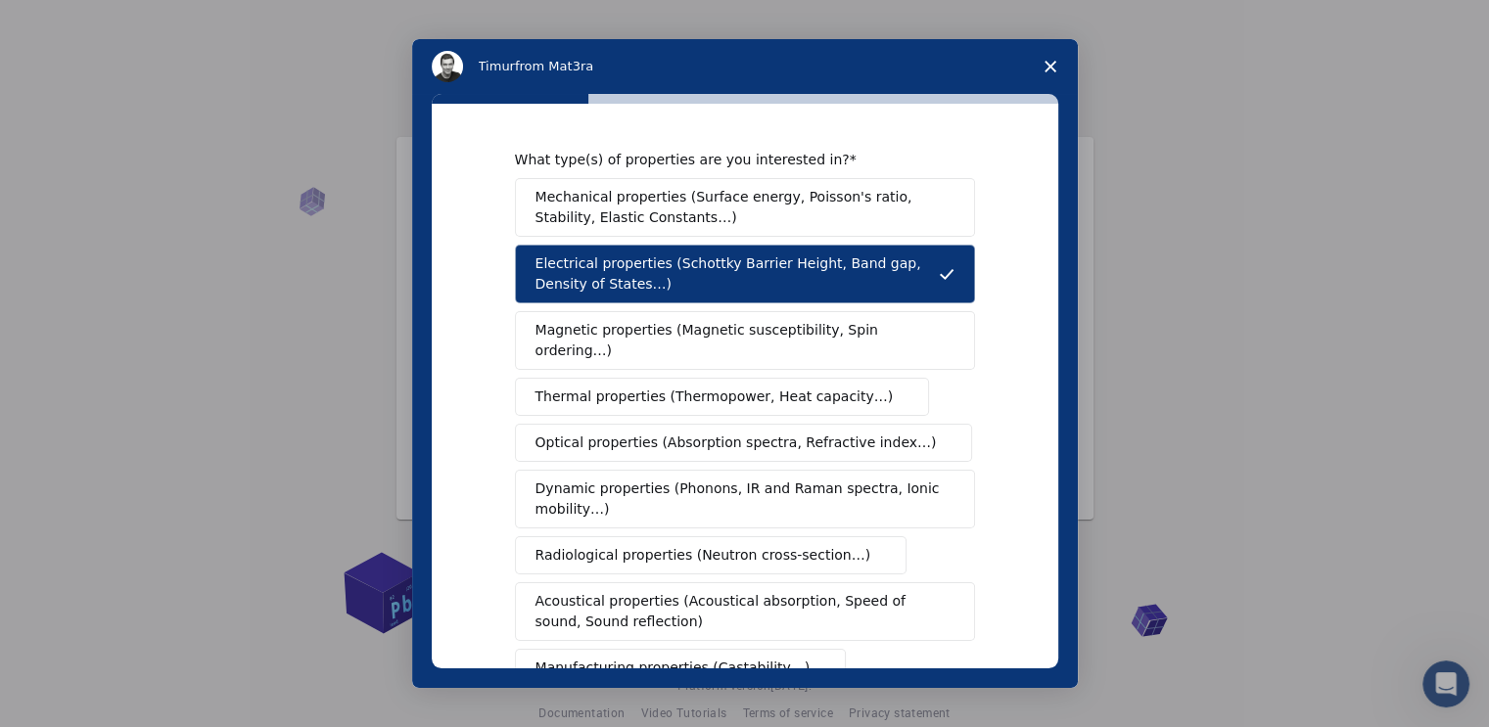
click at [758, 315] on button "Magnetic properties (Magnetic susceptibility, Spin ordering…)" at bounding box center [745, 340] width 460 height 59
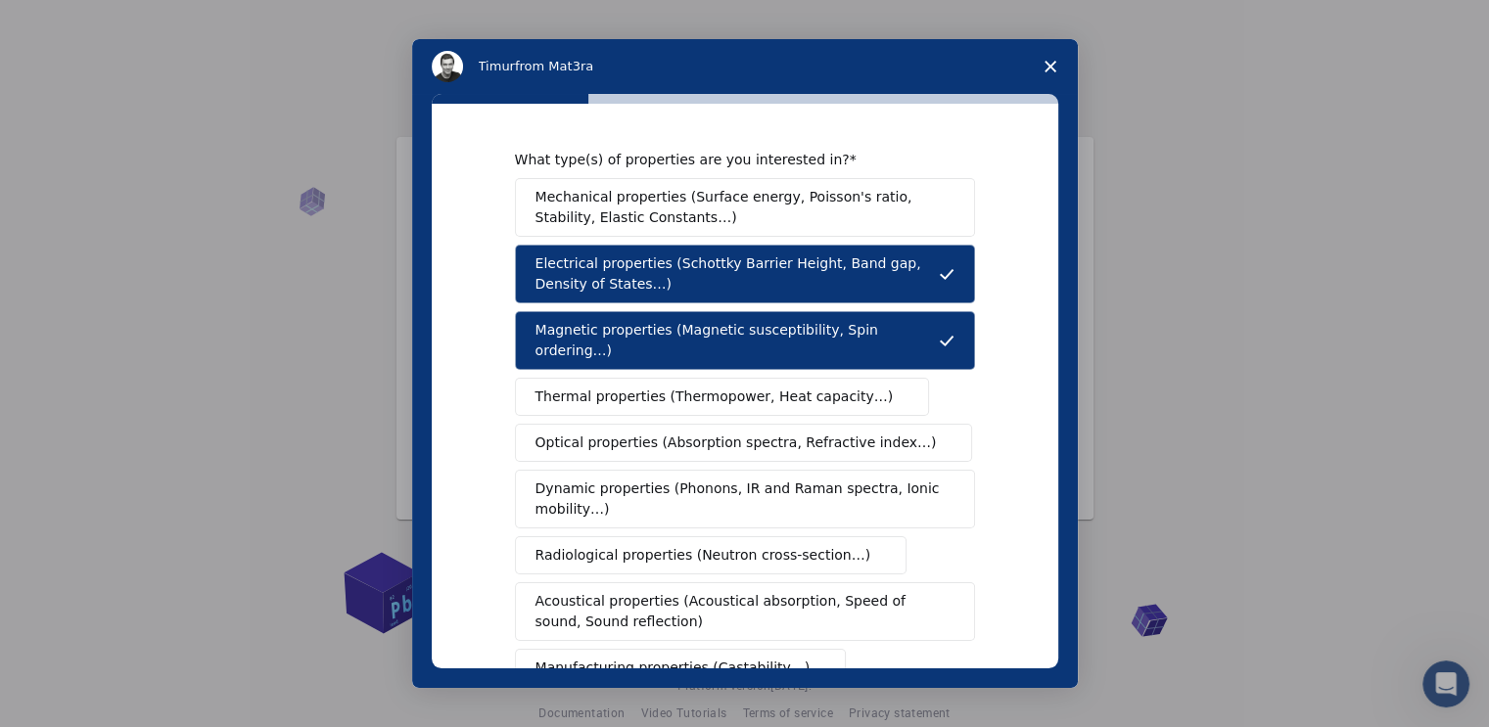
click at [755, 387] on button "Thermal properties (Thermopower, Heat capacity…)" at bounding box center [722, 397] width 415 height 38
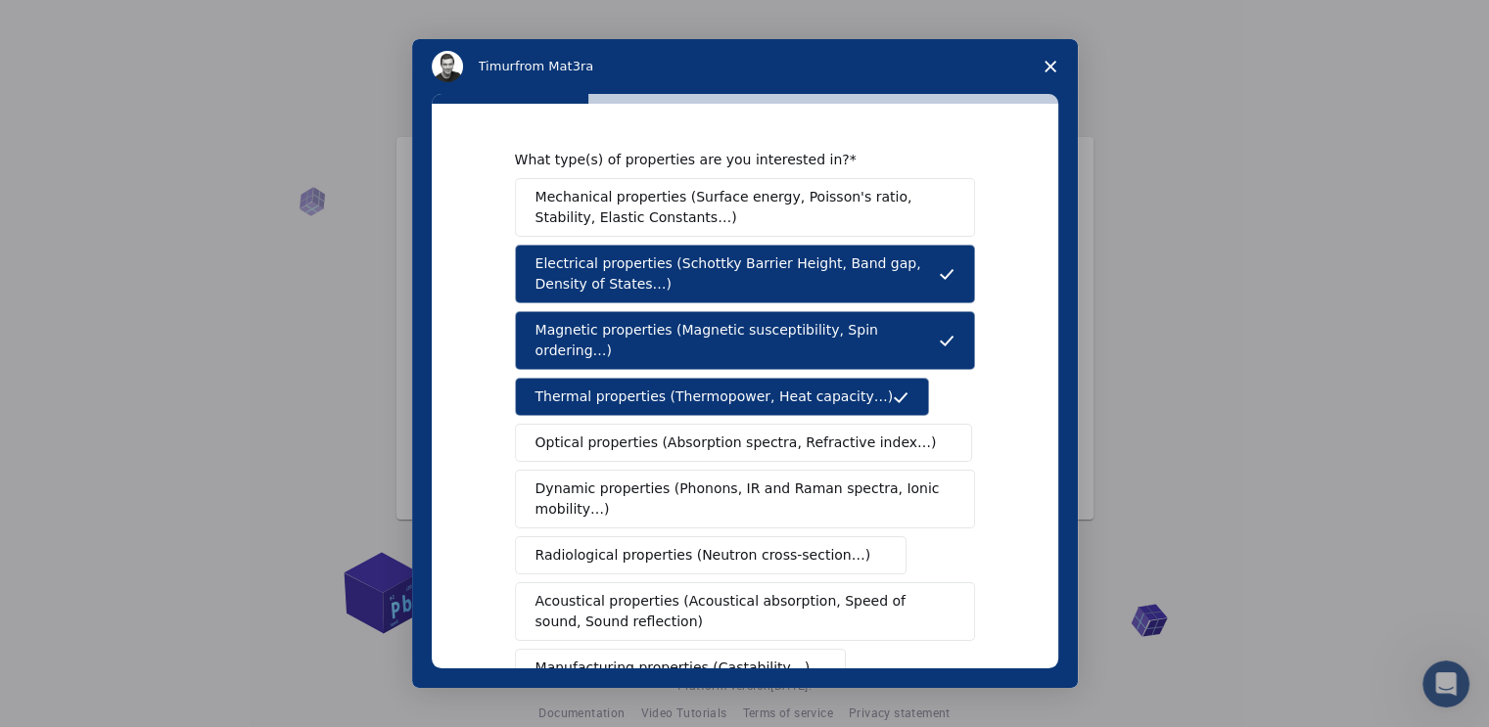
click at [772, 205] on span "Mechanical properties (Surface energy, Poisson's ratio, Stability, Elastic Cons…" at bounding box center [739, 207] width 408 height 41
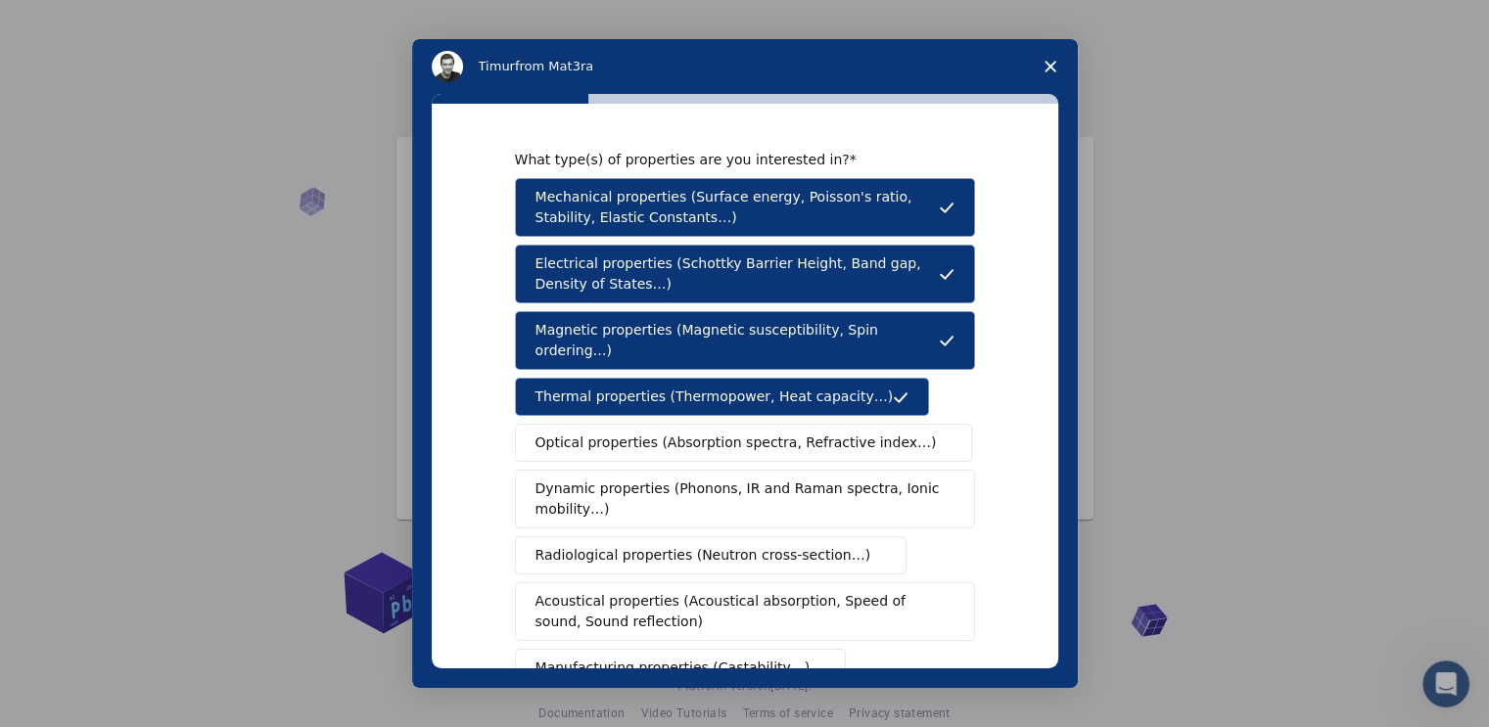
scroll to position [314, 0]
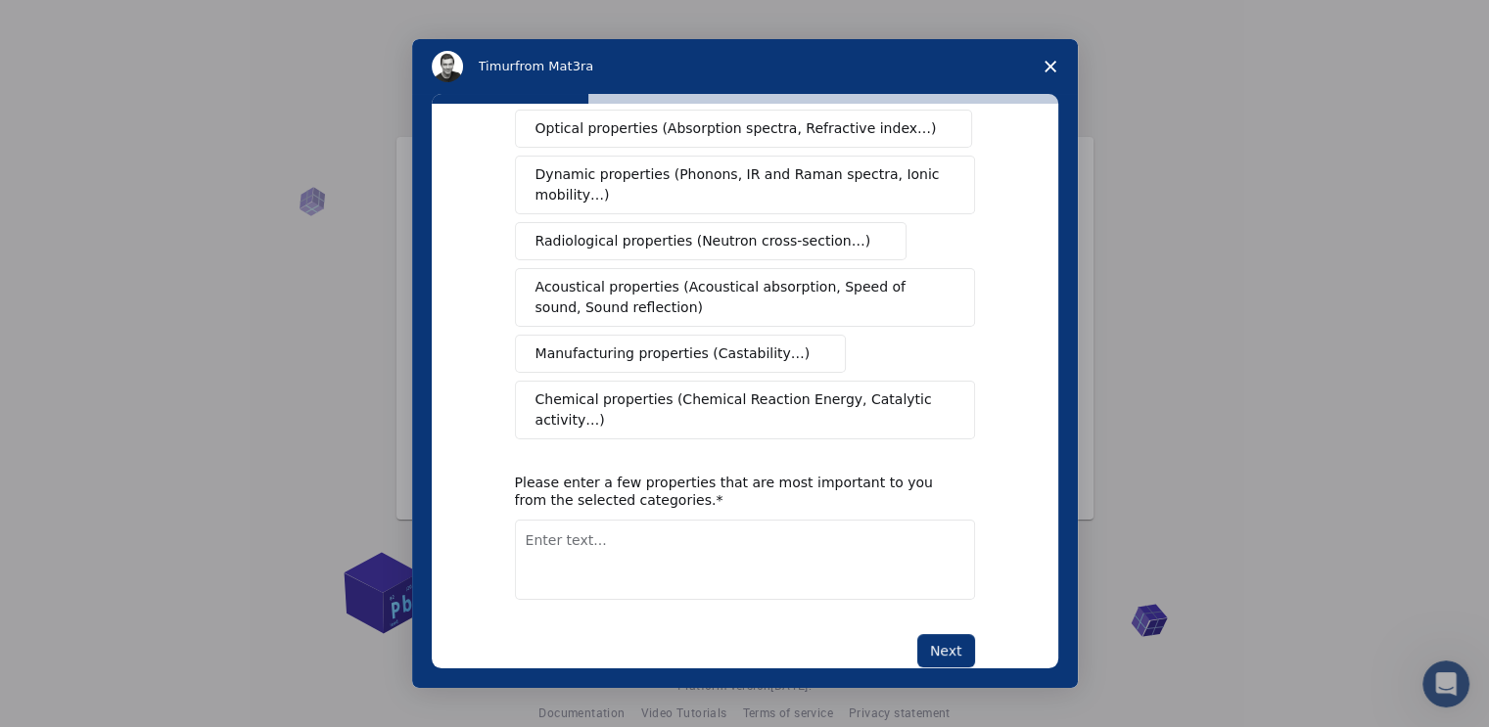
click at [761, 344] on span "Manufacturing properties (Castability…)" at bounding box center [672, 354] width 275 height 21
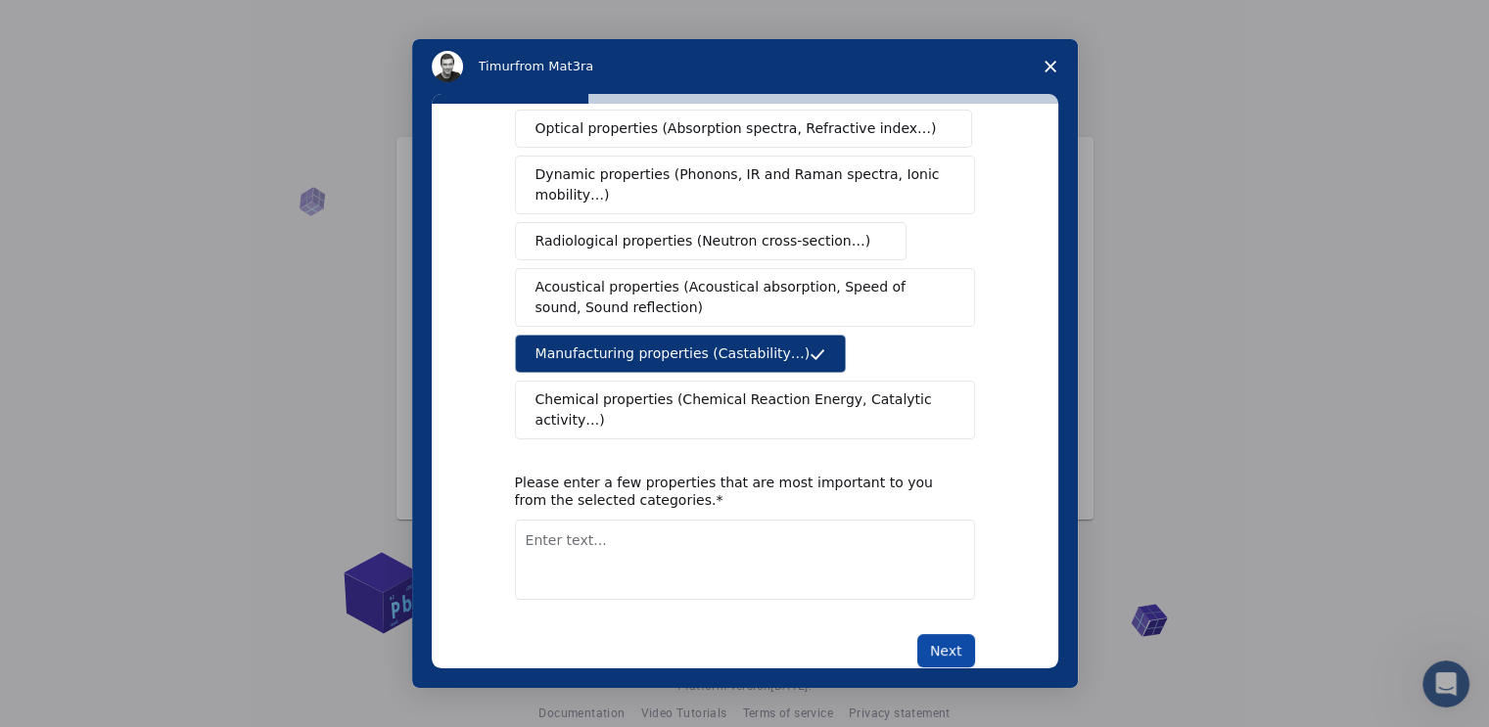
click at [940, 634] on button "Next" at bounding box center [946, 650] width 58 height 33
click at [695, 520] on textarea "Enter text..." at bounding box center [745, 560] width 460 height 80
type textarea "electronics"
click at [922, 634] on button "Next" at bounding box center [946, 650] width 58 height 33
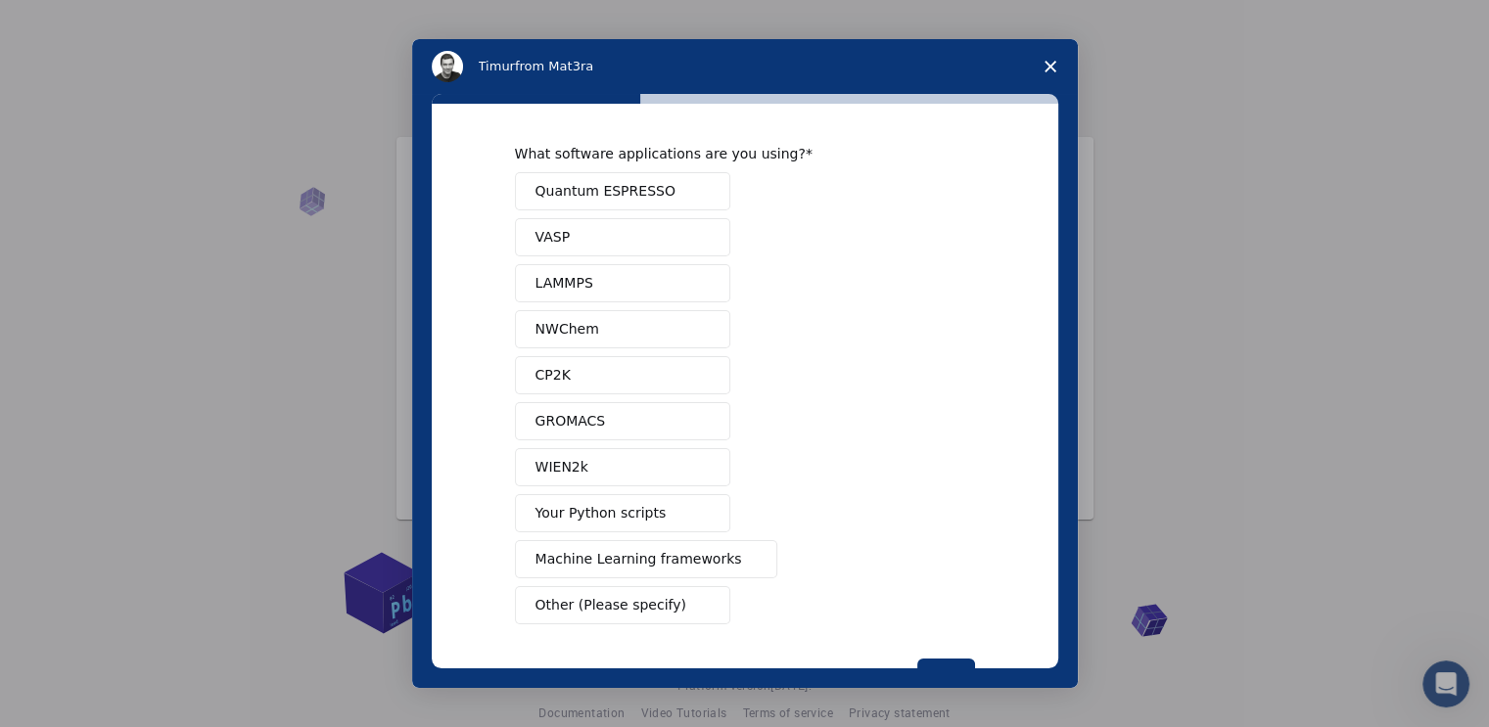
scroll to position [0, 0]
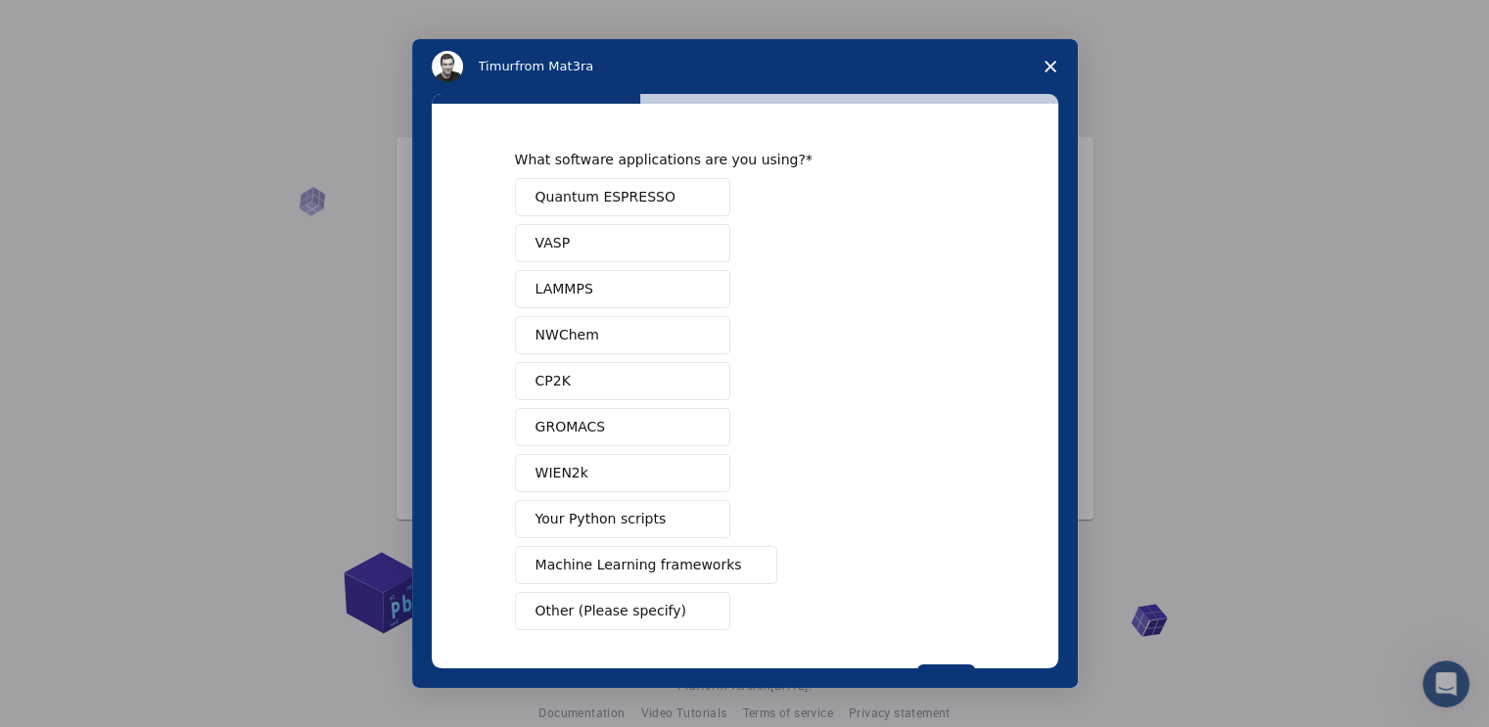
click at [651, 203] on span "Quantum ESPRESSO" at bounding box center [605, 197] width 140 height 21
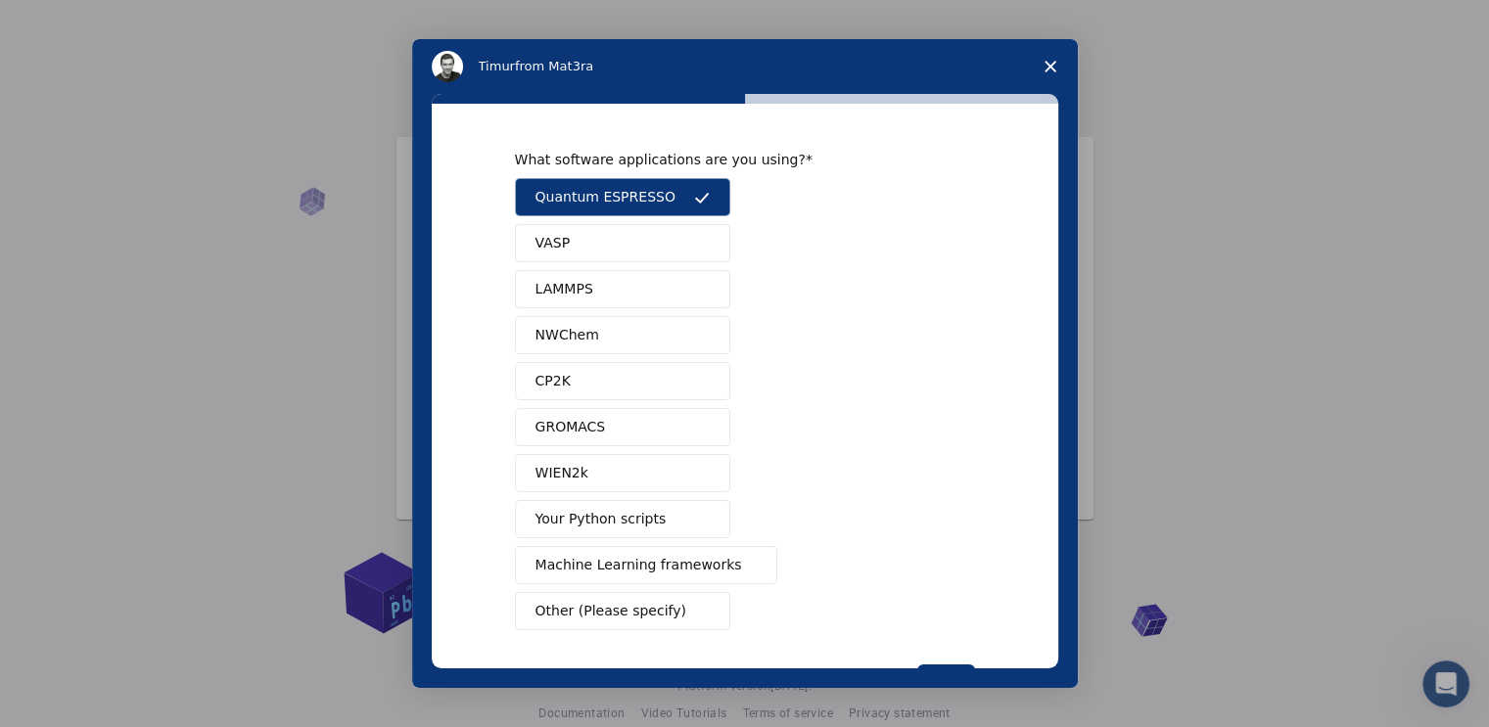
click at [871, 604] on div "Quantum ESPRESSO VASP LAMMPS NWChem CP2K GROMACS WIEN2k Your Python scripts Mac…" at bounding box center [745, 404] width 460 height 452
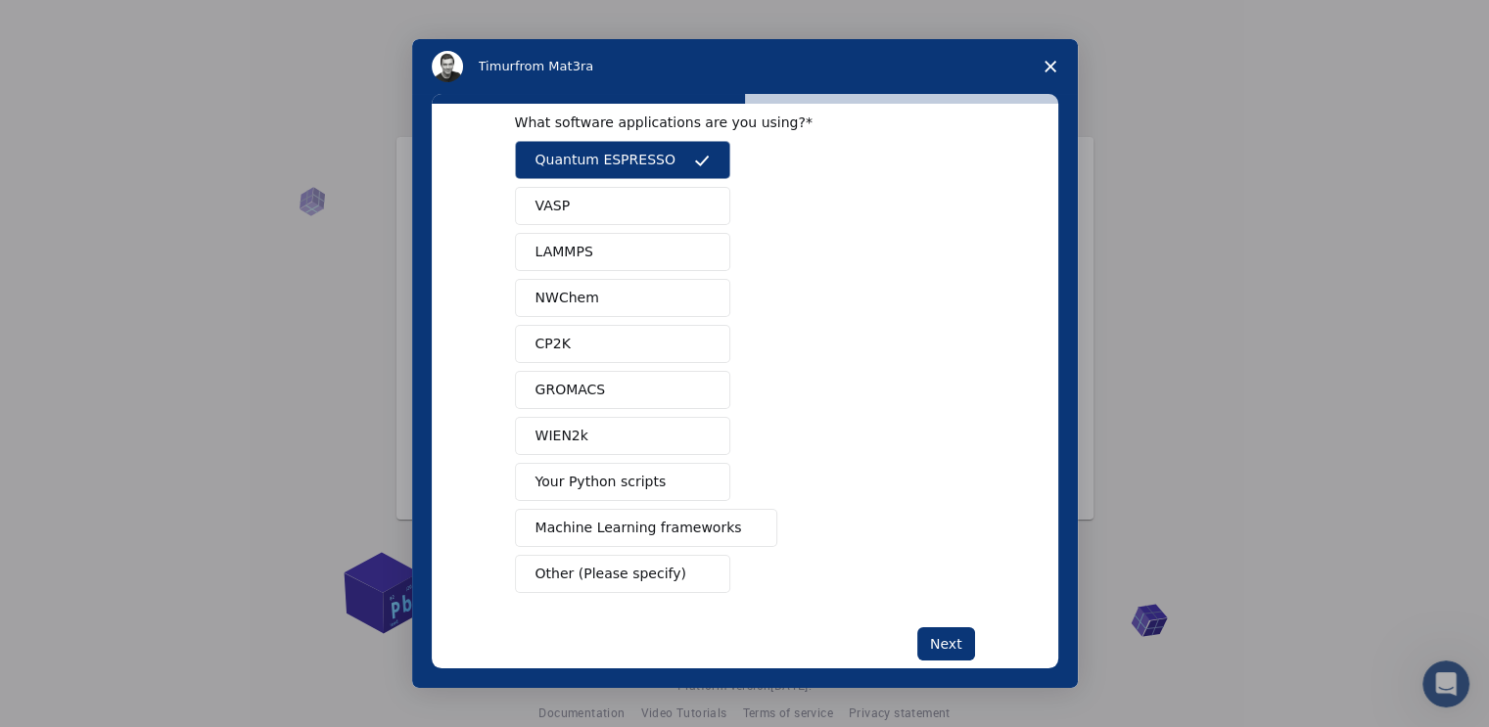
scroll to position [72, 0]
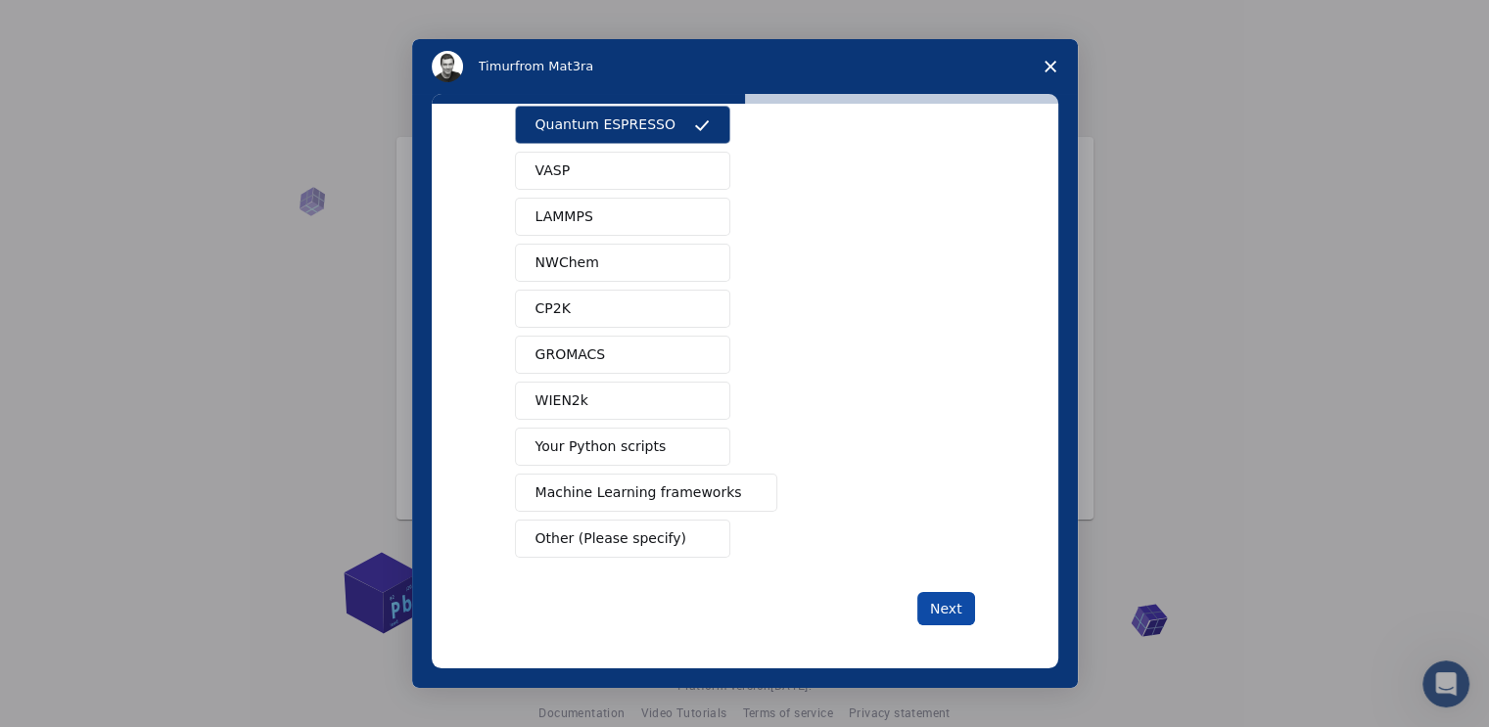
click at [953, 605] on button "Next" at bounding box center [946, 608] width 58 height 33
